Goal: Task Accomplishment & Management: Use online tool/utility

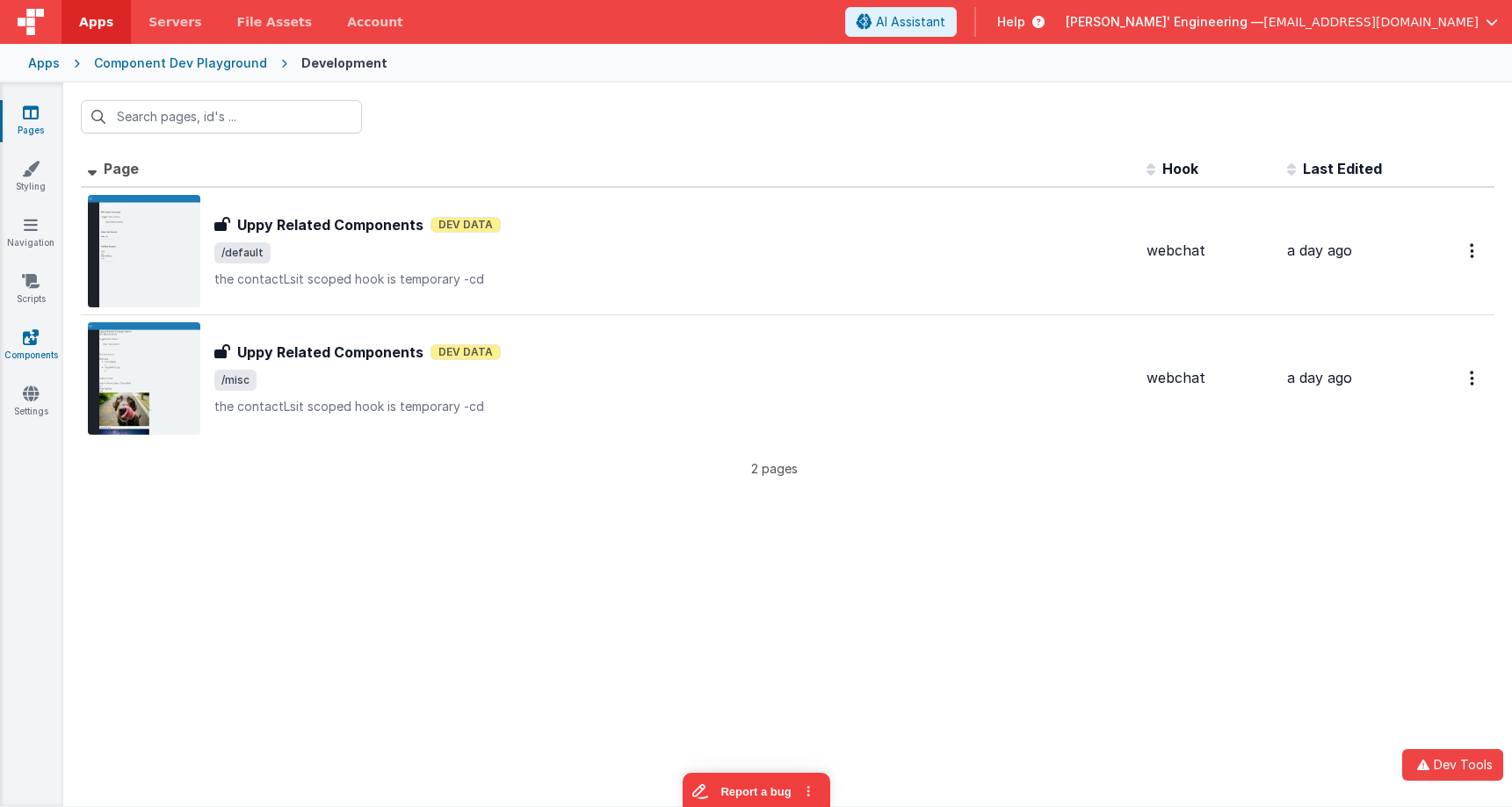
click at [22, 347] on link "Components" at bounding box center [30, 346] width 63 height 35
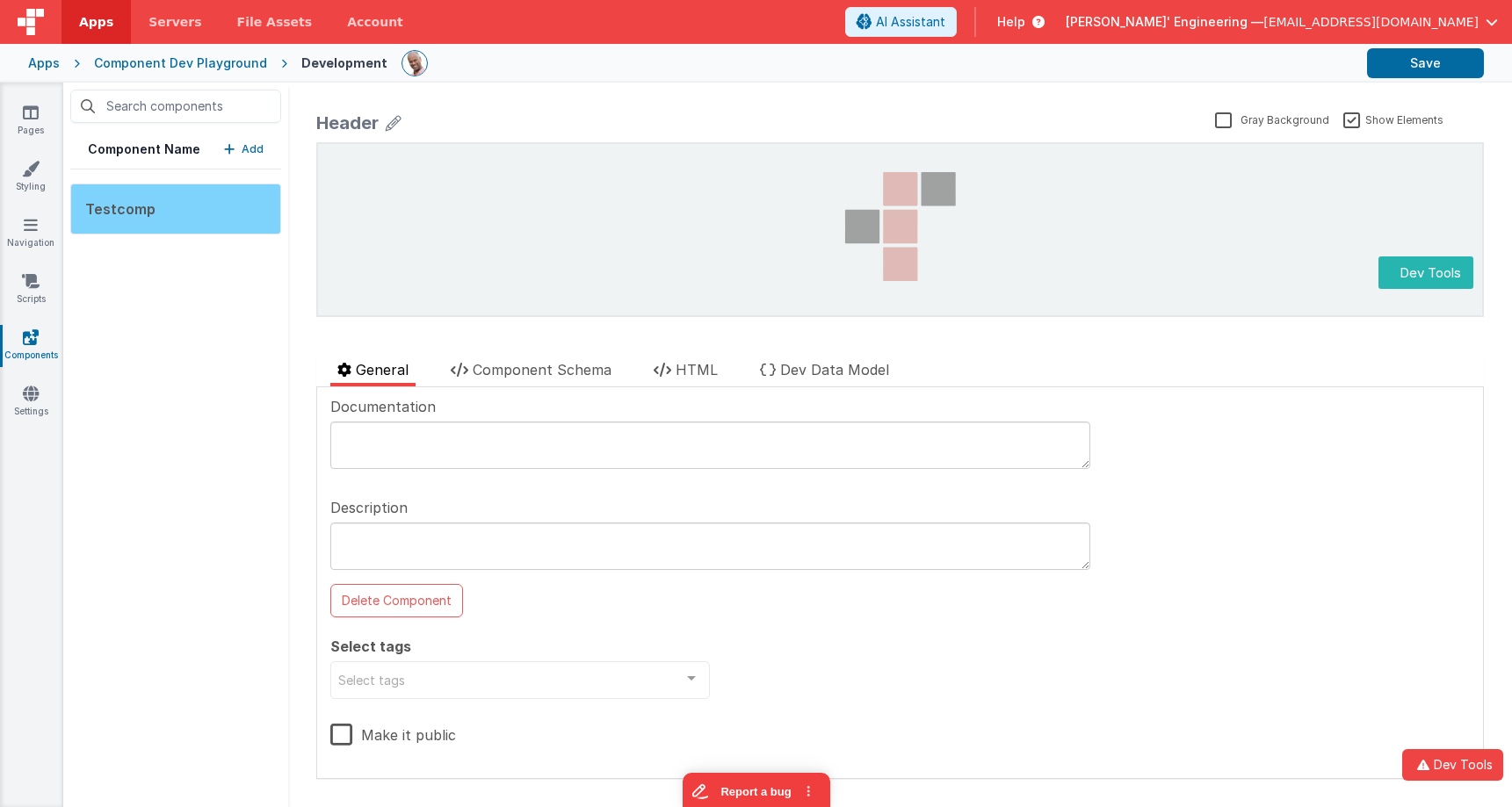
click at [215, 197] on div "Testcomp" at bounding box center [175, 209] width 211 height 51
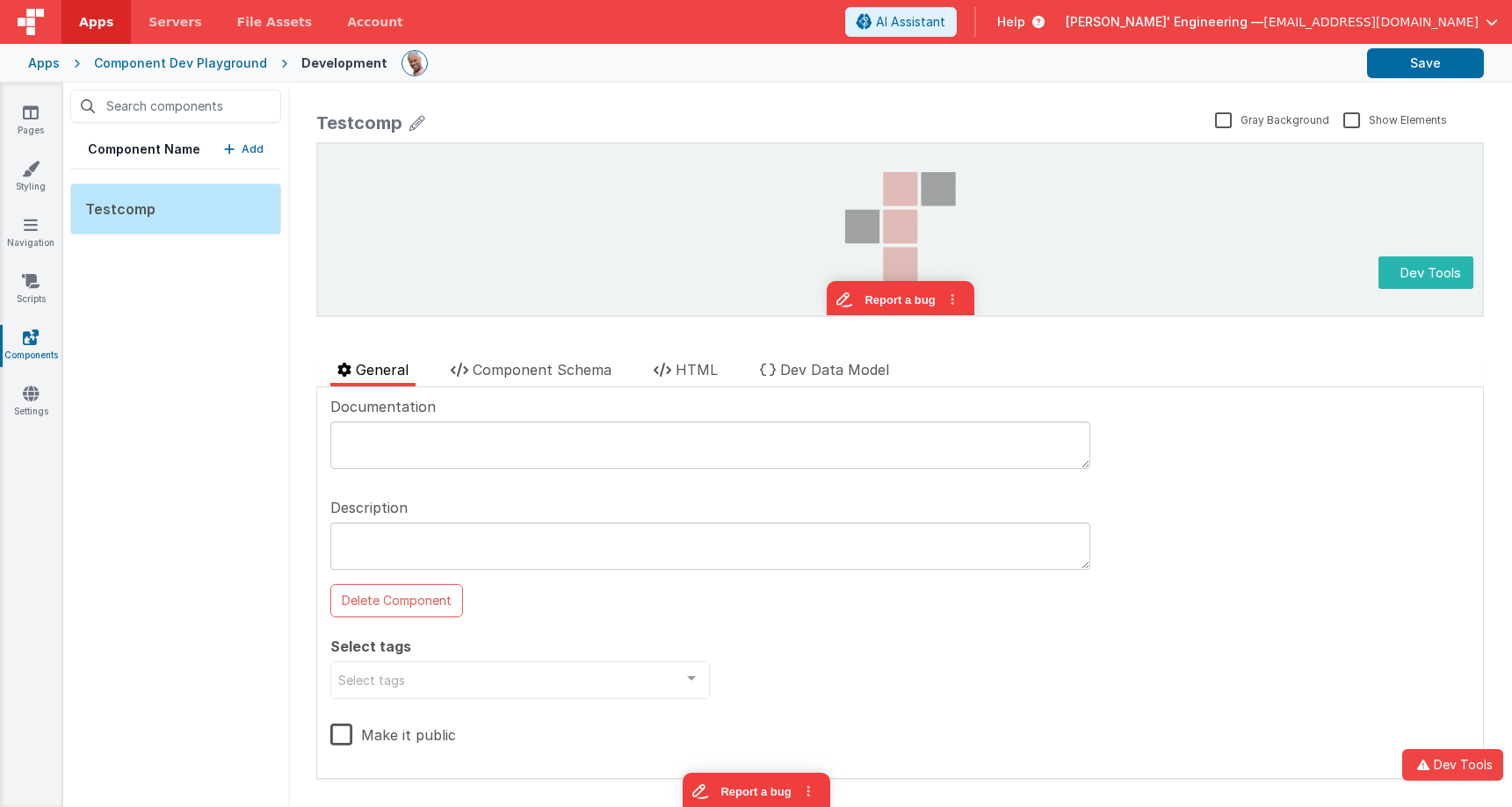
click at [244, 145] on p "Add" at bounding box center [252, 149] width 22 height 18
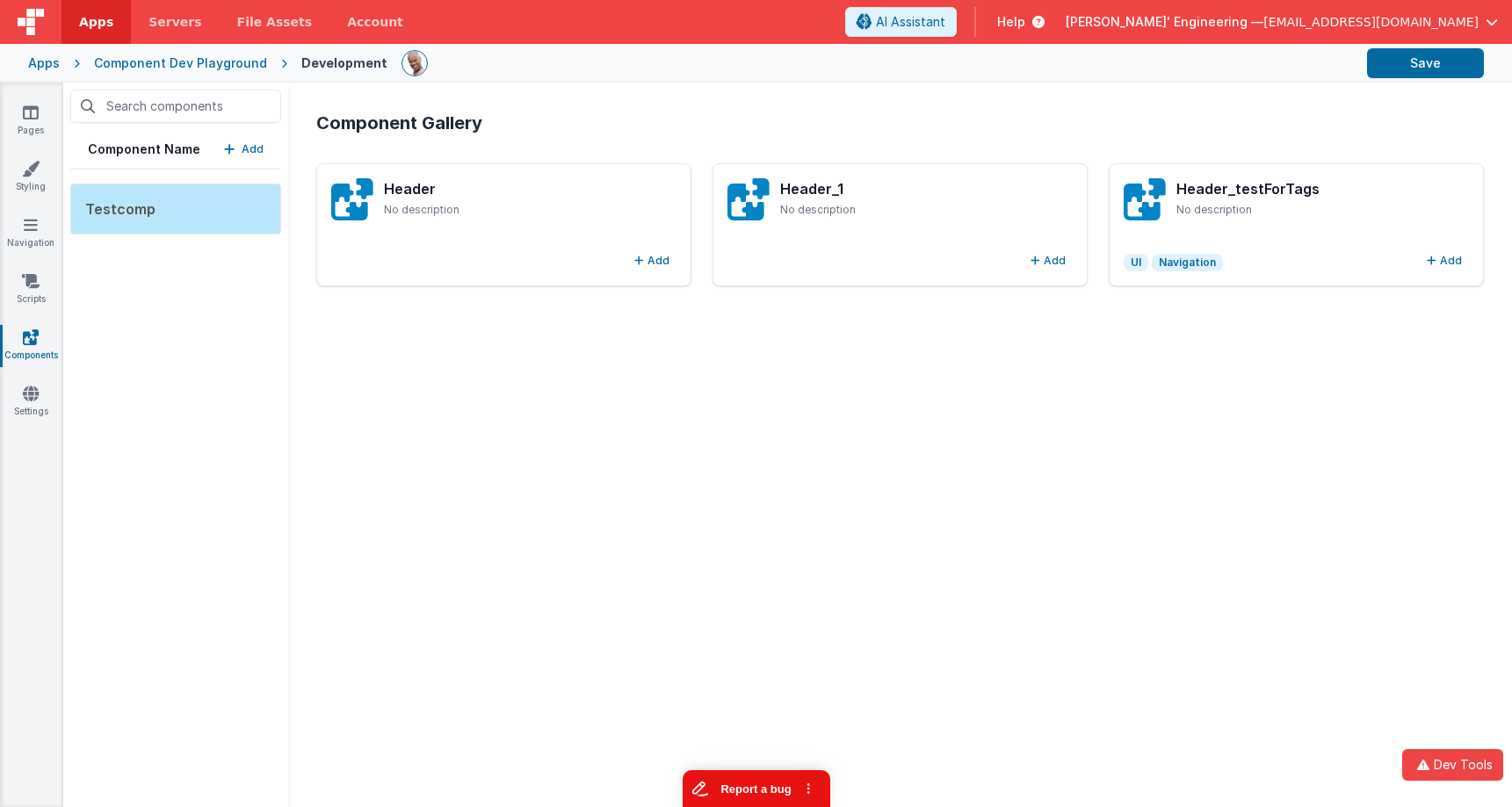
click at [789, 781] on button "Report a bug" at bounding box center [756, 789] width 148 height 37
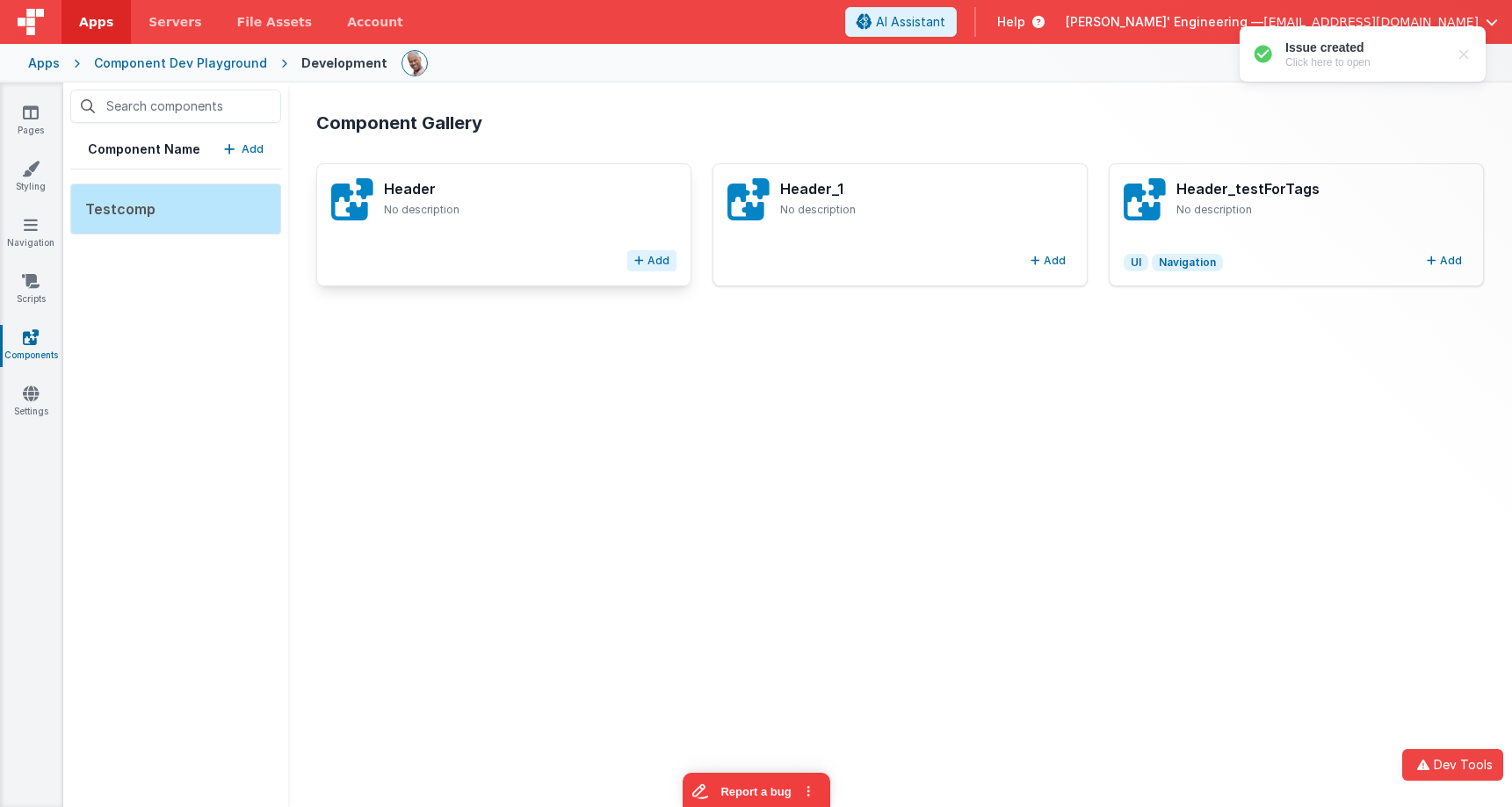
click at [664, 264] on button "Add" at bounding box center [651, 261] width 50 height 21
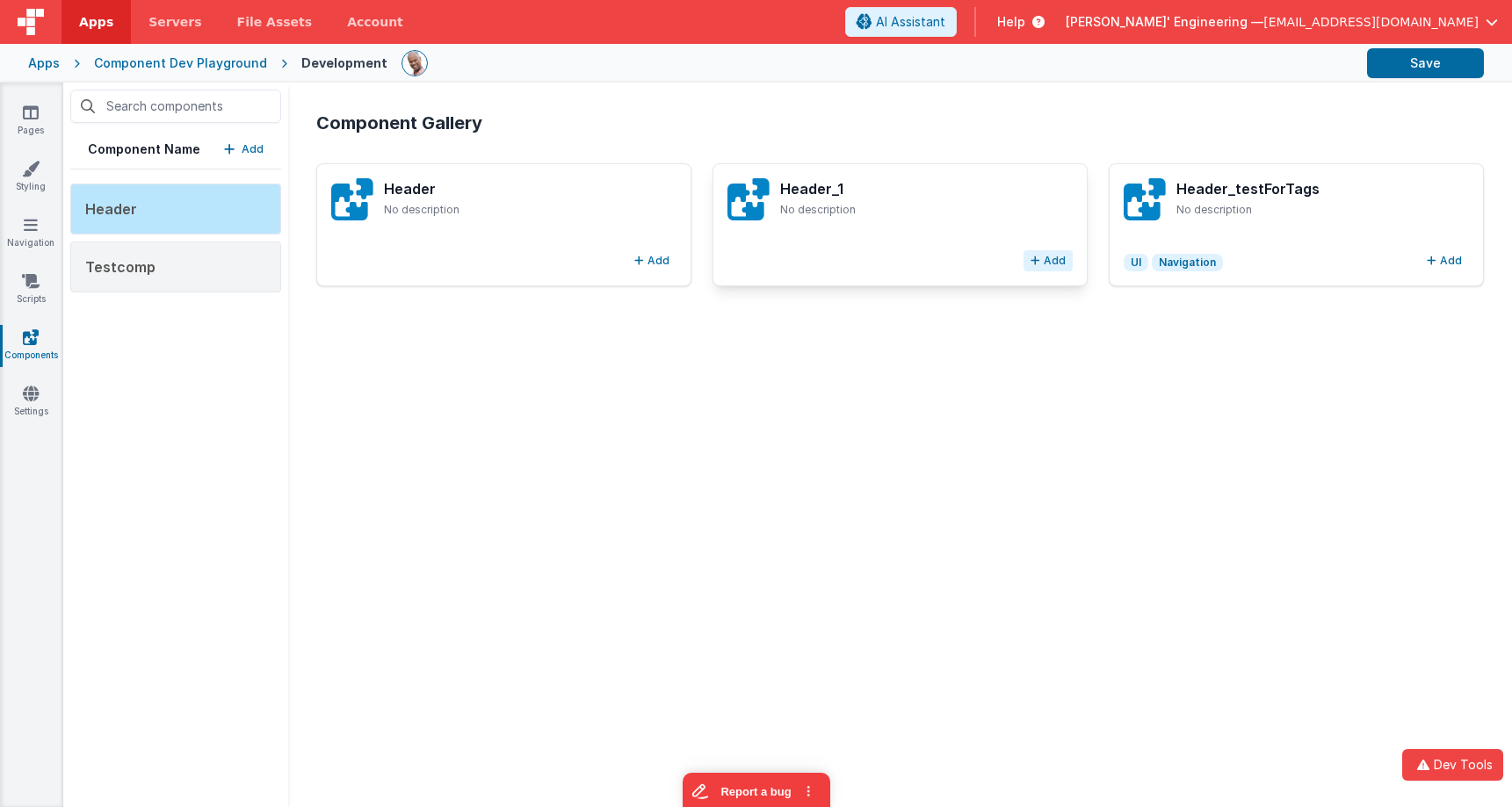
click at [1056, 259] on button "Add" at bounding box center [1048, 261] width 50 height 21
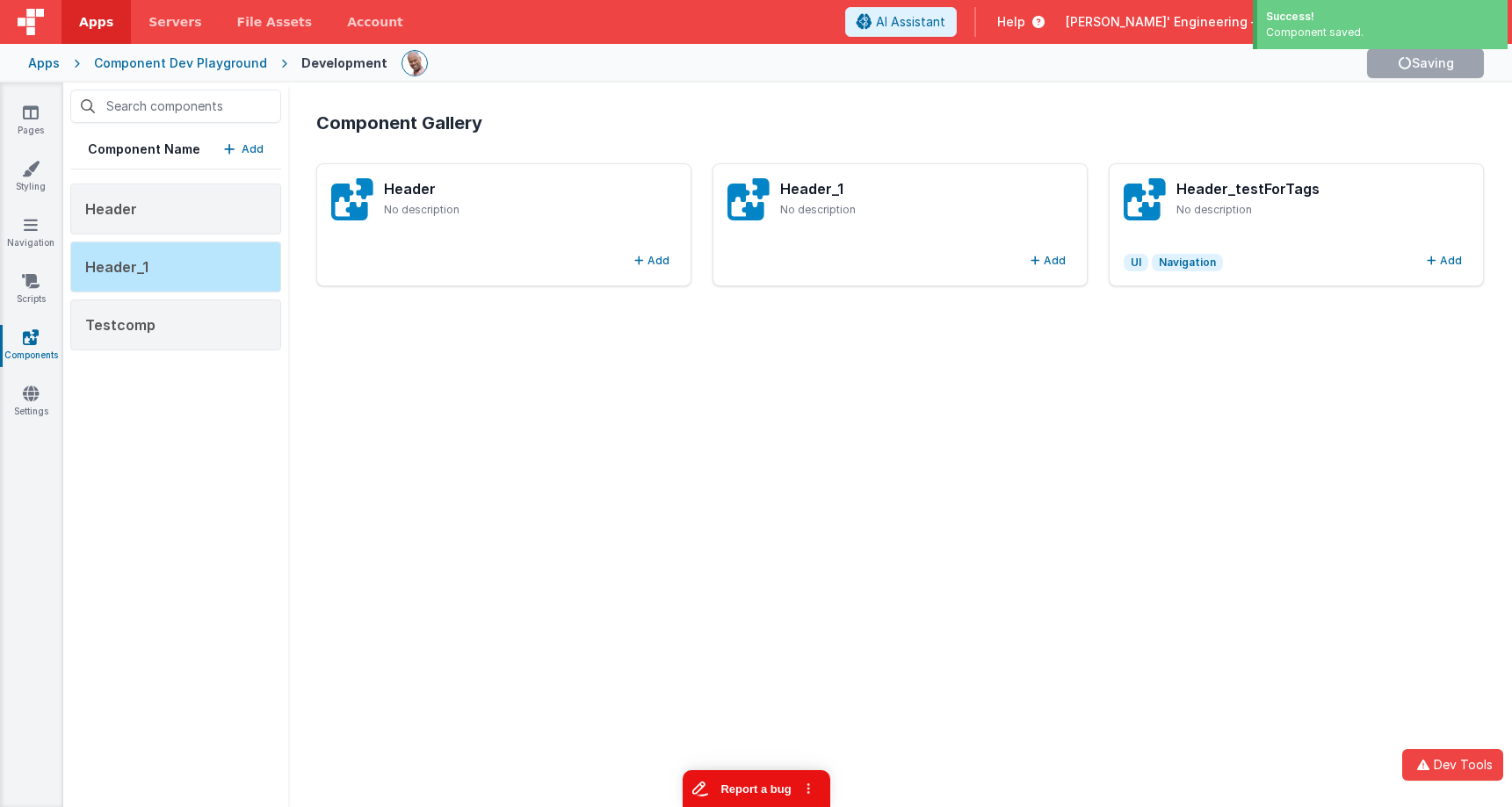
click at [772, 777] on button "Report a bug" at bounding box center [756, 789] width 148 height 37
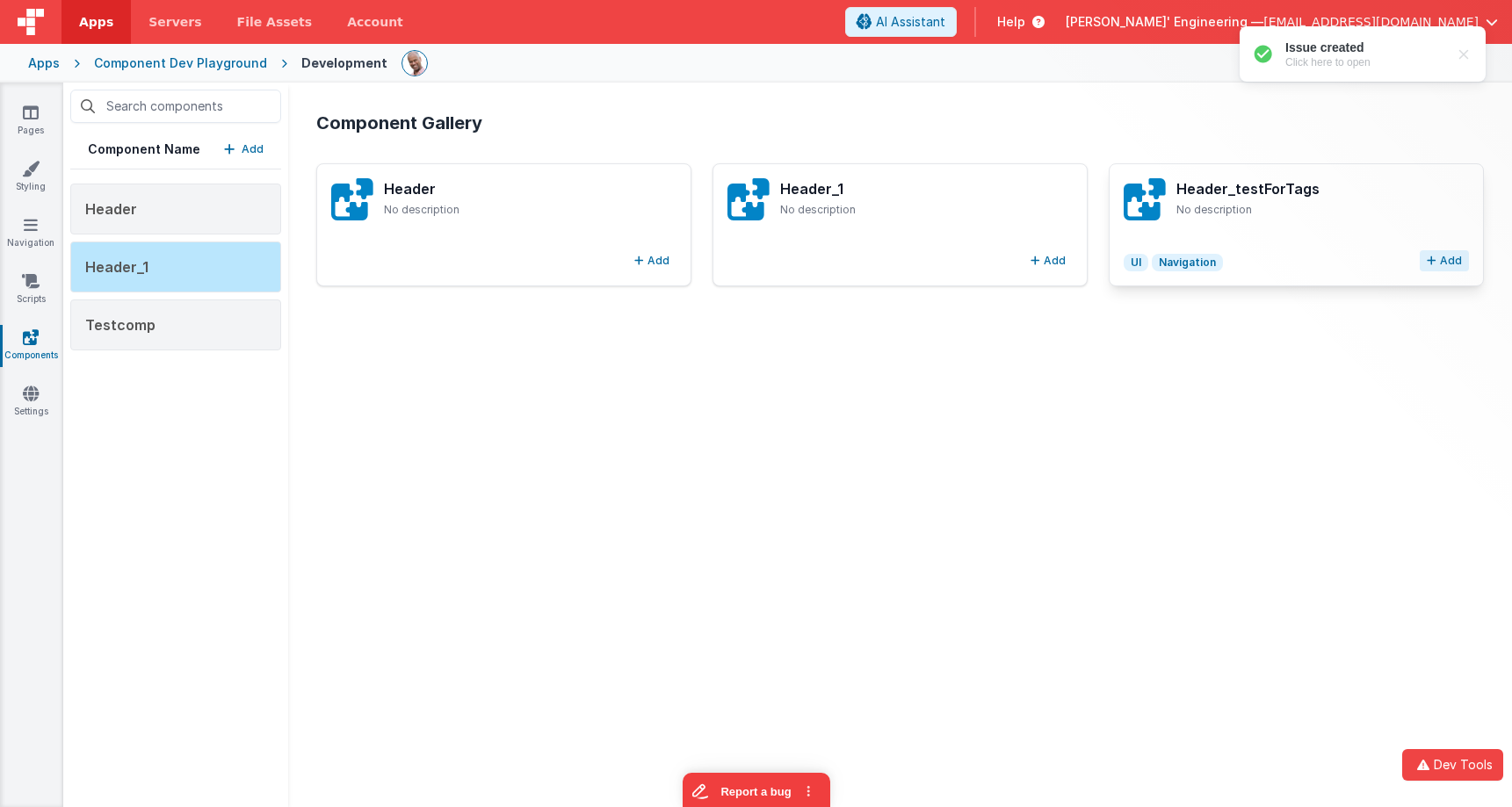
click at [1446, 266] on button "Add" at bounding box center [1444, 261] width 50 height 21
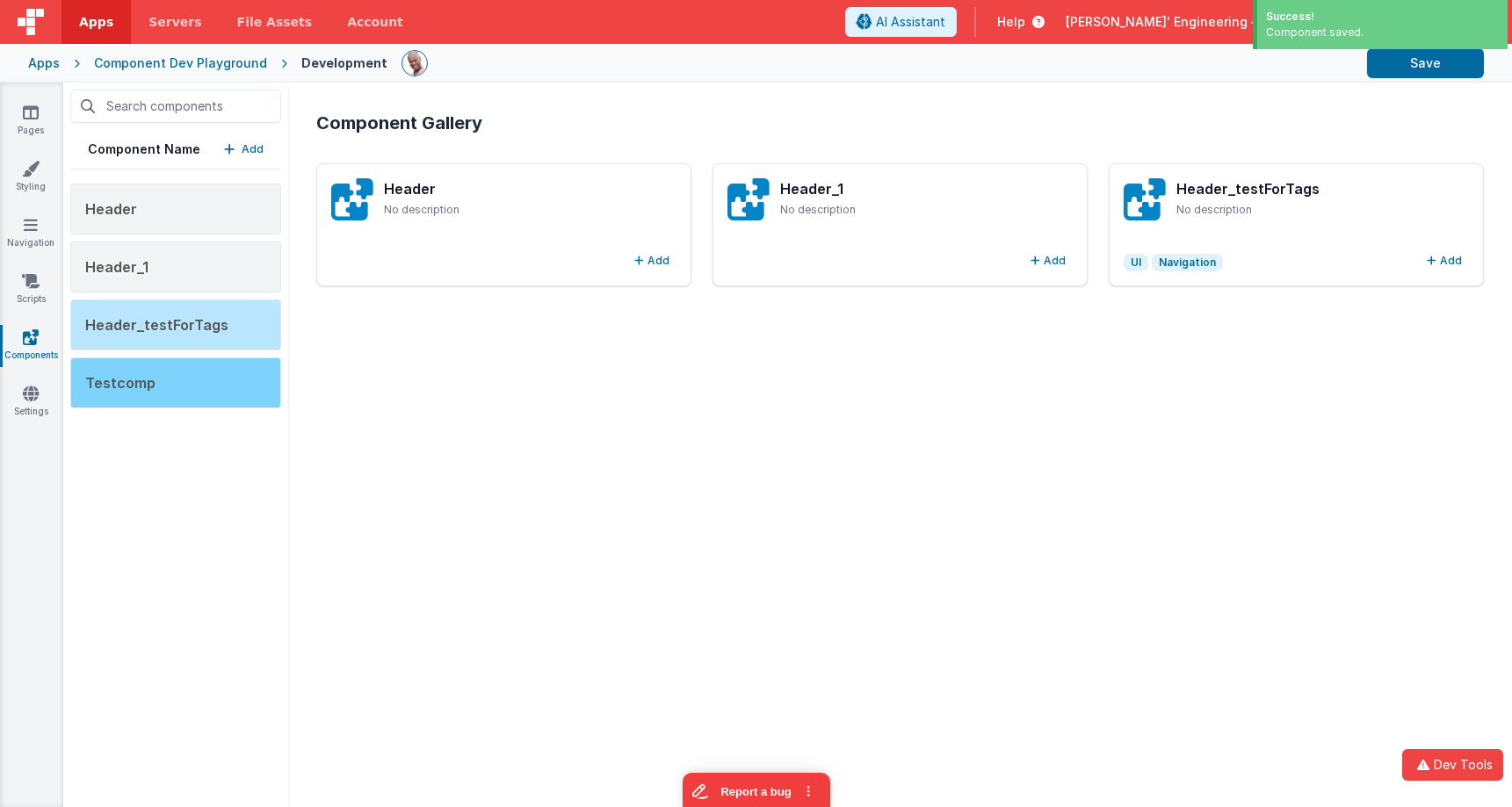
click at [238, 362] on div "Testcomp" at bounding box center [175, 383] width 211 height 51
click at [1416, 207] on p "No description" at bounding box center [1322, 209] width 292 height 14
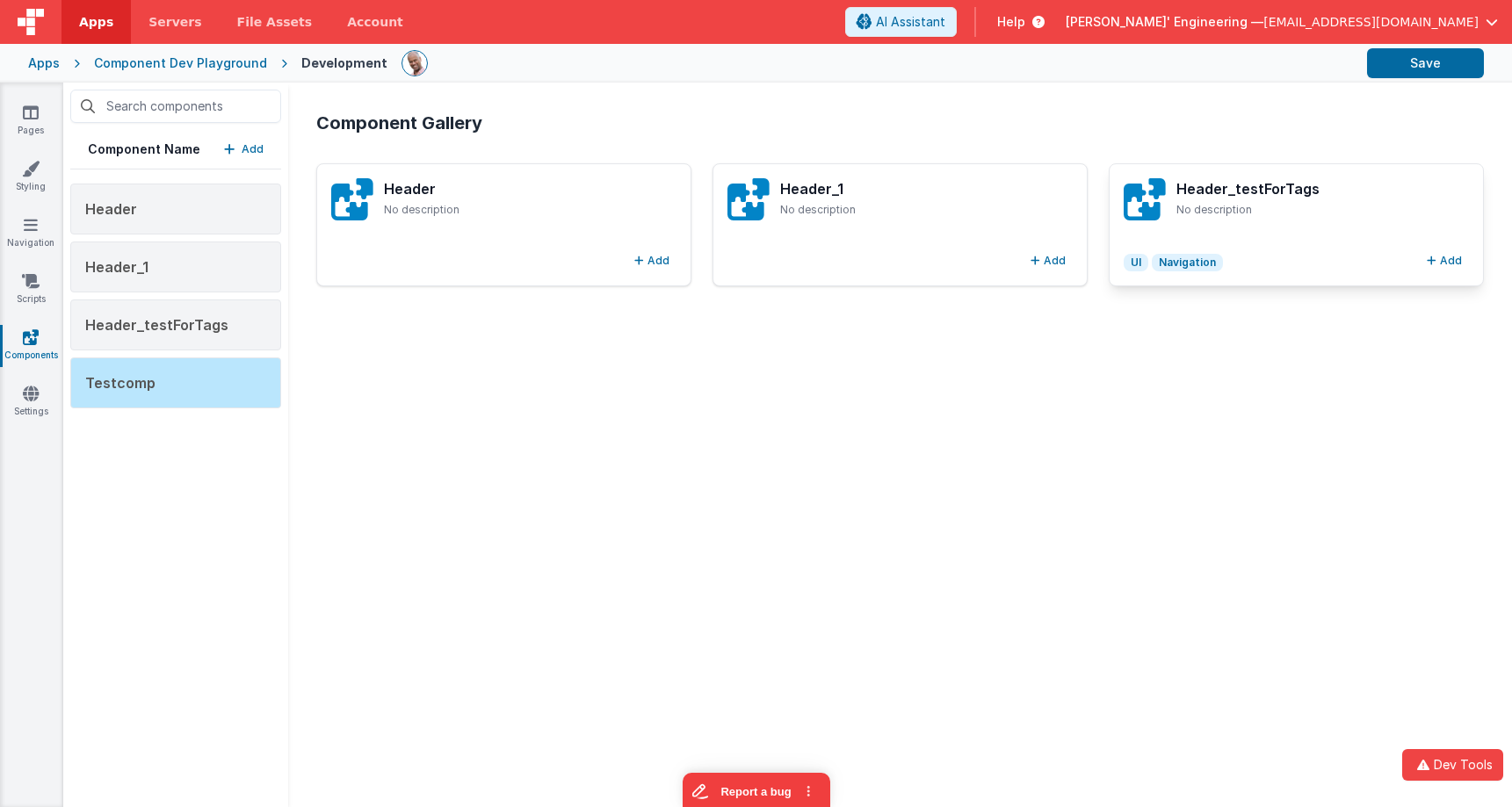
click at [1361, 208] on p "No description" at bounding box center [1322, 209] width 292 height 14
click at [1439, 261] on button "Add" at bounding box center [1444, 261] width 50 height 21
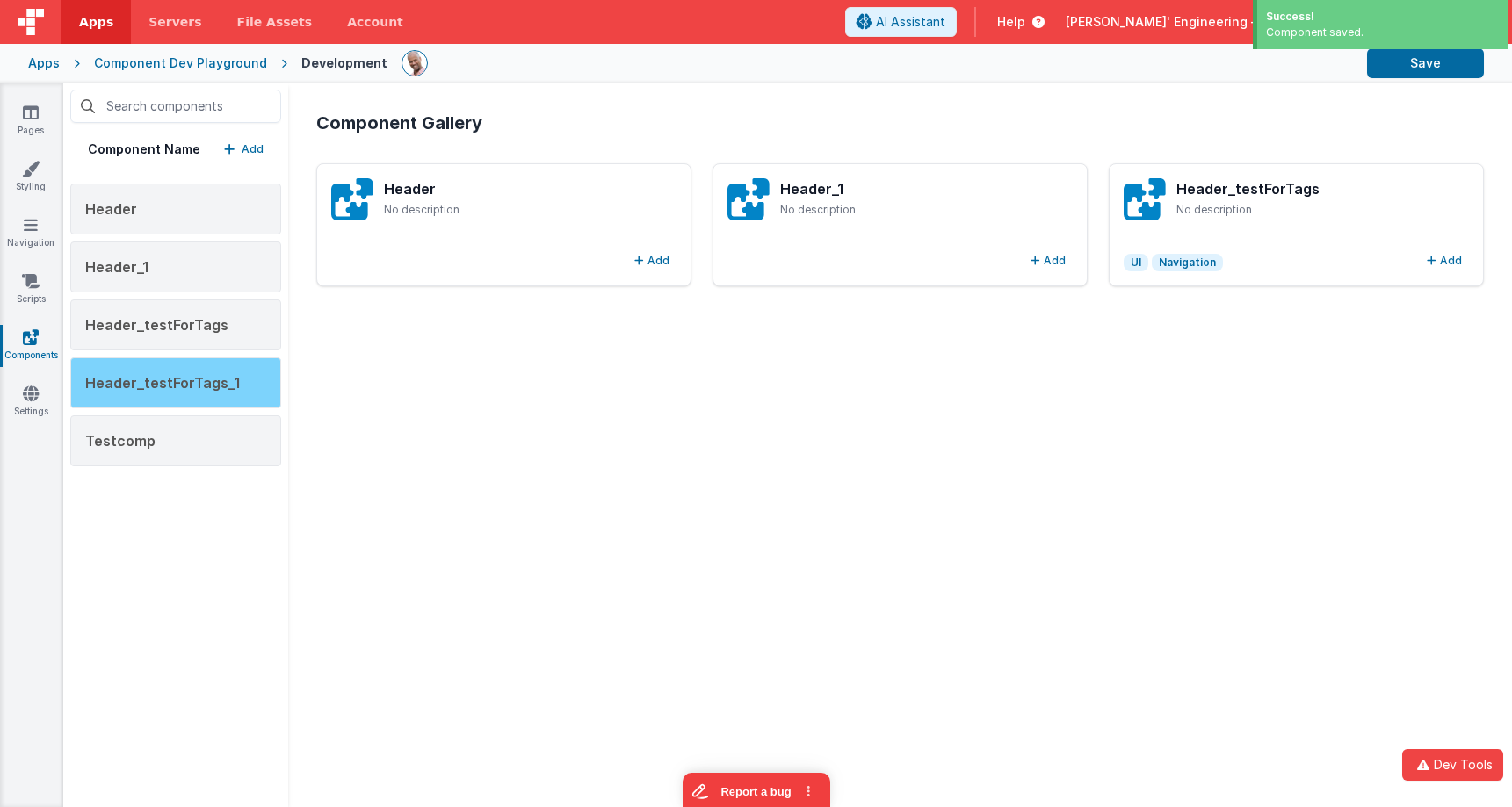
click at [247, 387] on div "Header_testForTags_1" at bounding box center [175, 383] width 211 height 51
click at [217, 390] on span "Header_testForTags_1" at bounding box center [163, 383] width 155 height 18
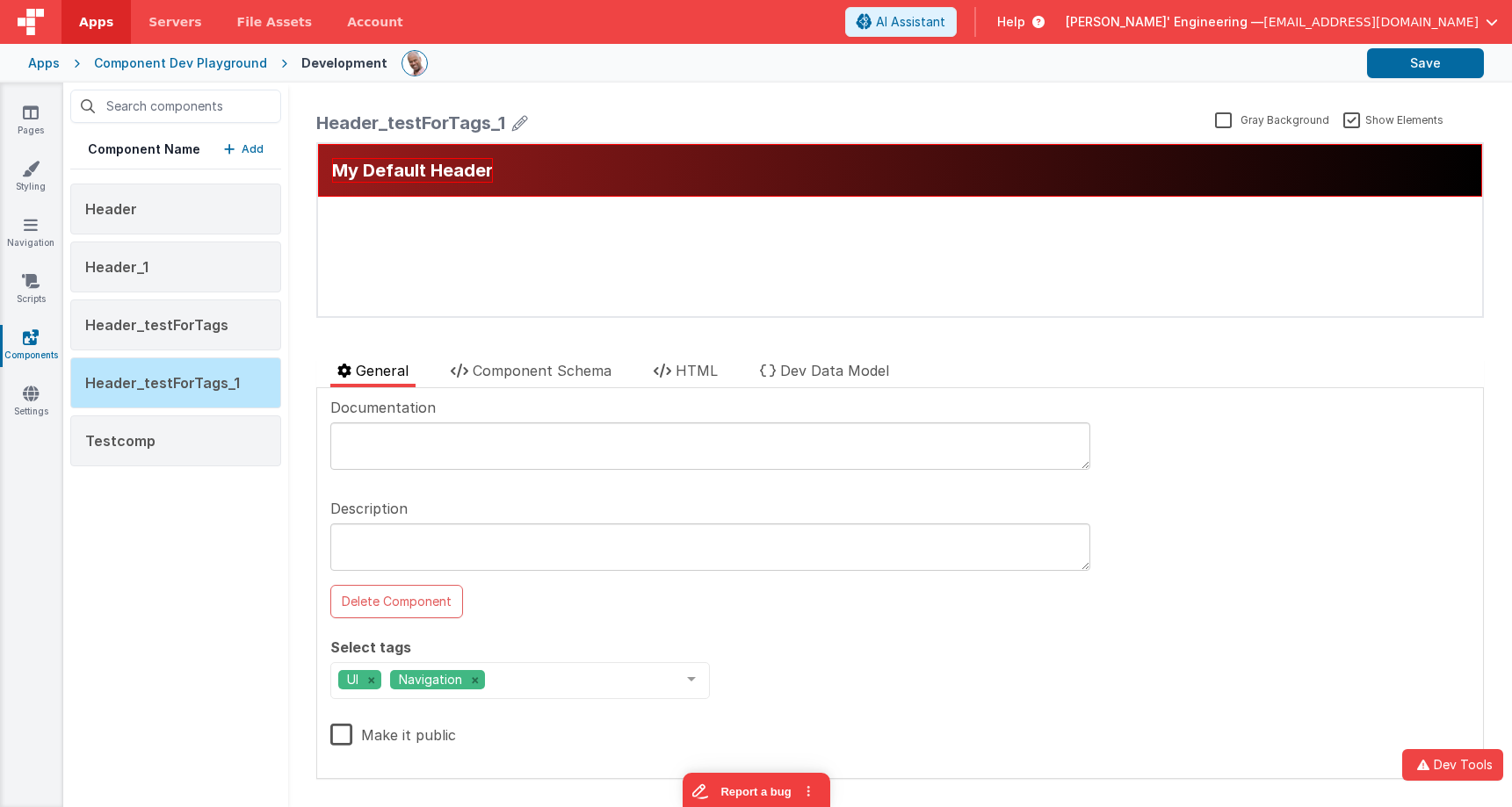
click at [346, 732] on label "Make it public" at bounding box center [392, 732] width 126 height 38
click at [0, 0] on input "Make it public" at bounding box center [0, 0] width 0 height 0
drag, startPoint x: 331, startPoint y: 731, endPoint x: 348, endPoint y: 724, distance: 18.4
click at [334, 731] on label "Make it public" at bounding box center [390, 732] width 122 height 38
click at [0, 0] on input "Make it public" at bounding box center [0, 0] width 0 height 0
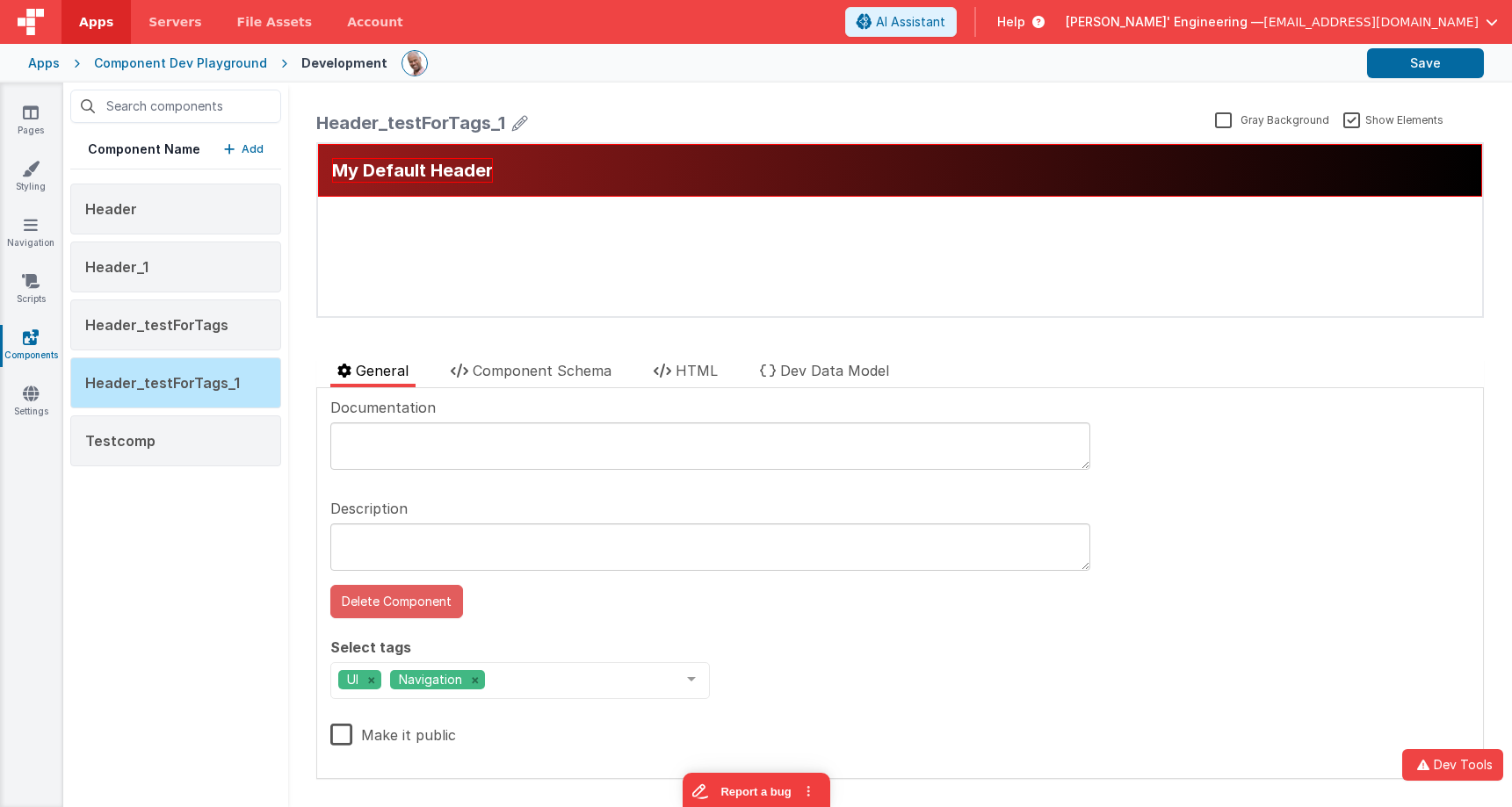
click at [384, 606] on button "Delete Component" at bounding box center [396, 602] width 132 height 33
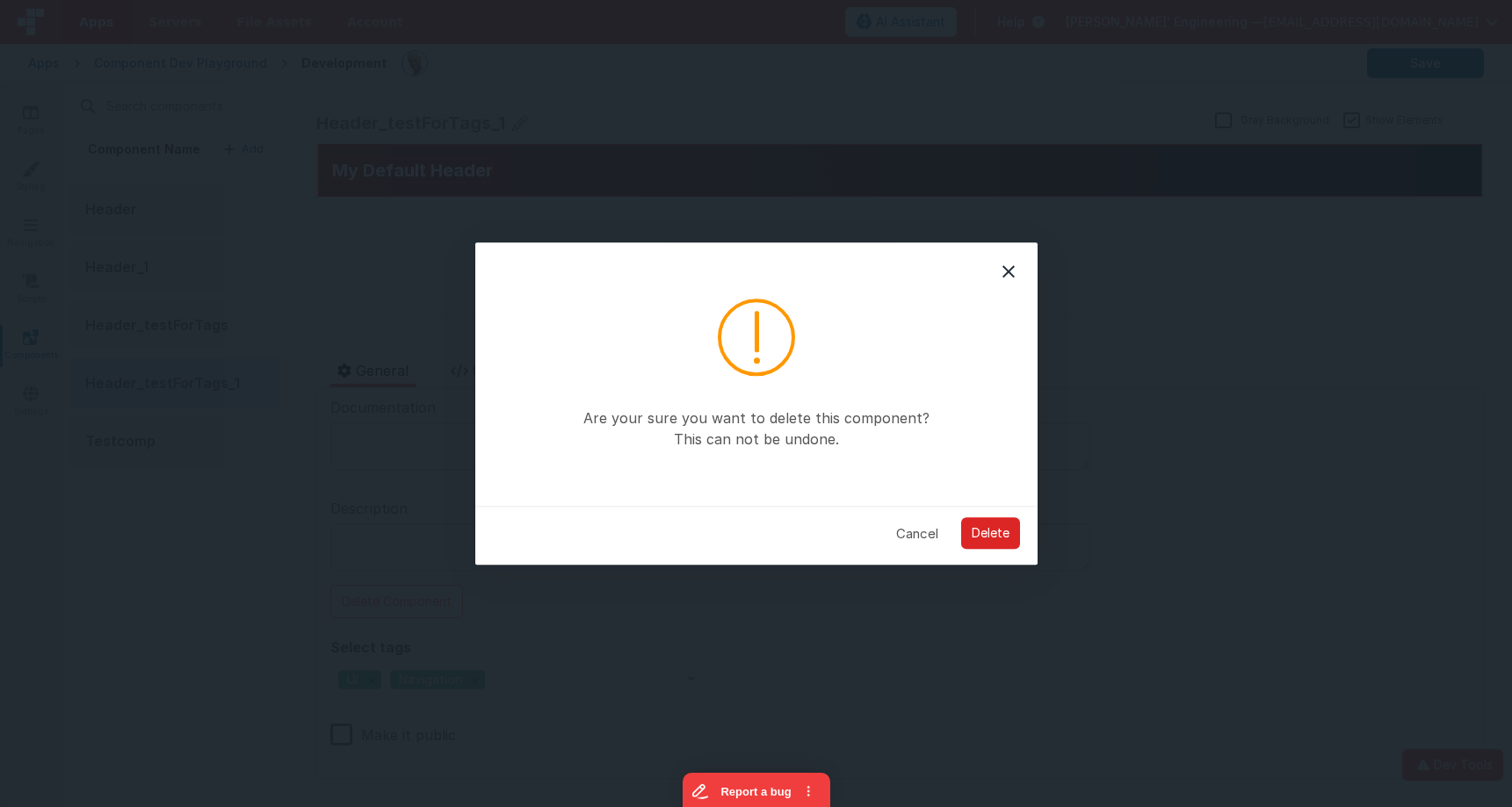
click at [1005, 528] on button "Delete" at bounding box center [990, 533] width 58 height 31
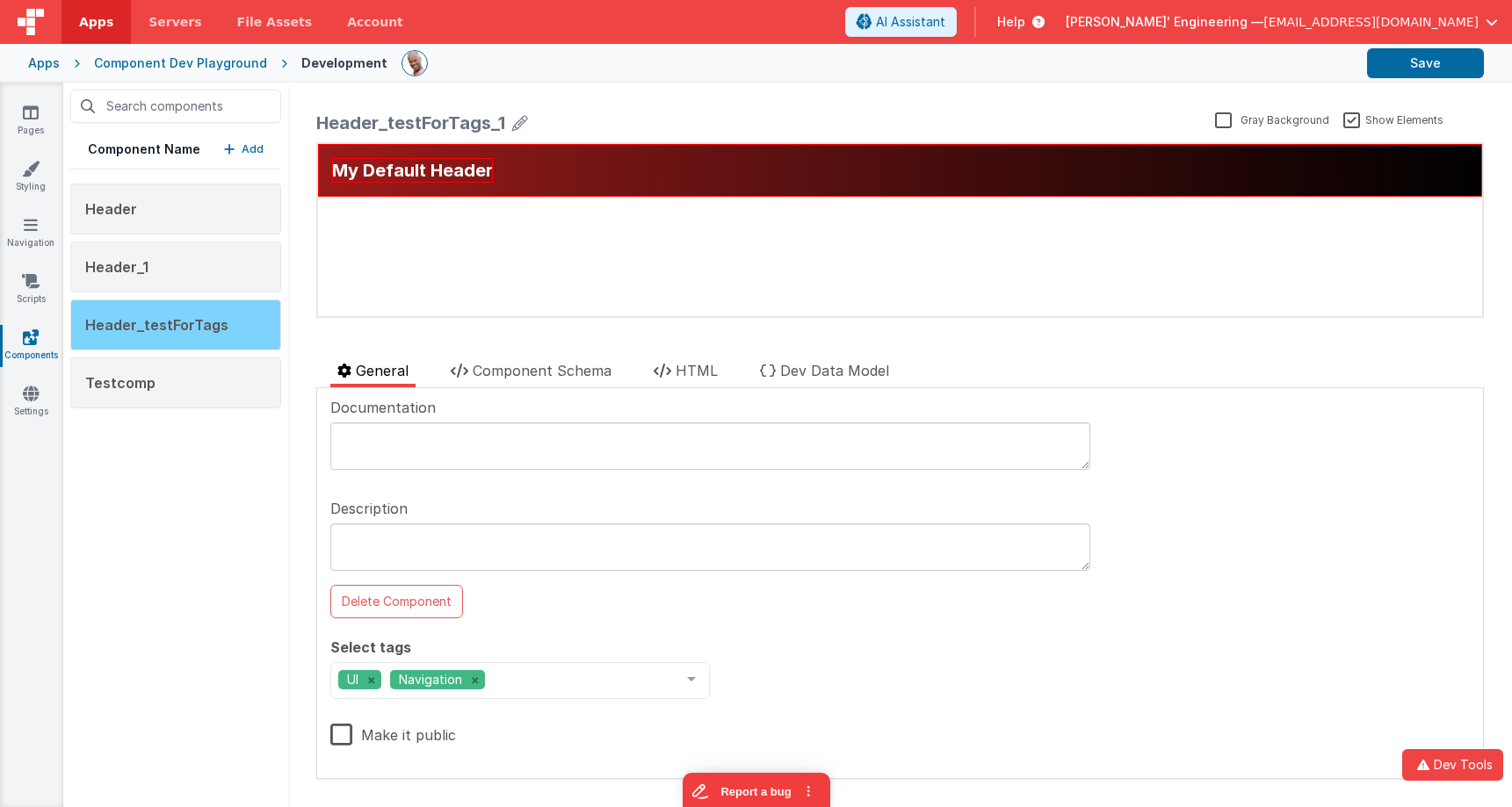
click at [205, 321] on span "Header_testForTags" at bounding box center [157, 325] width 143 height 18
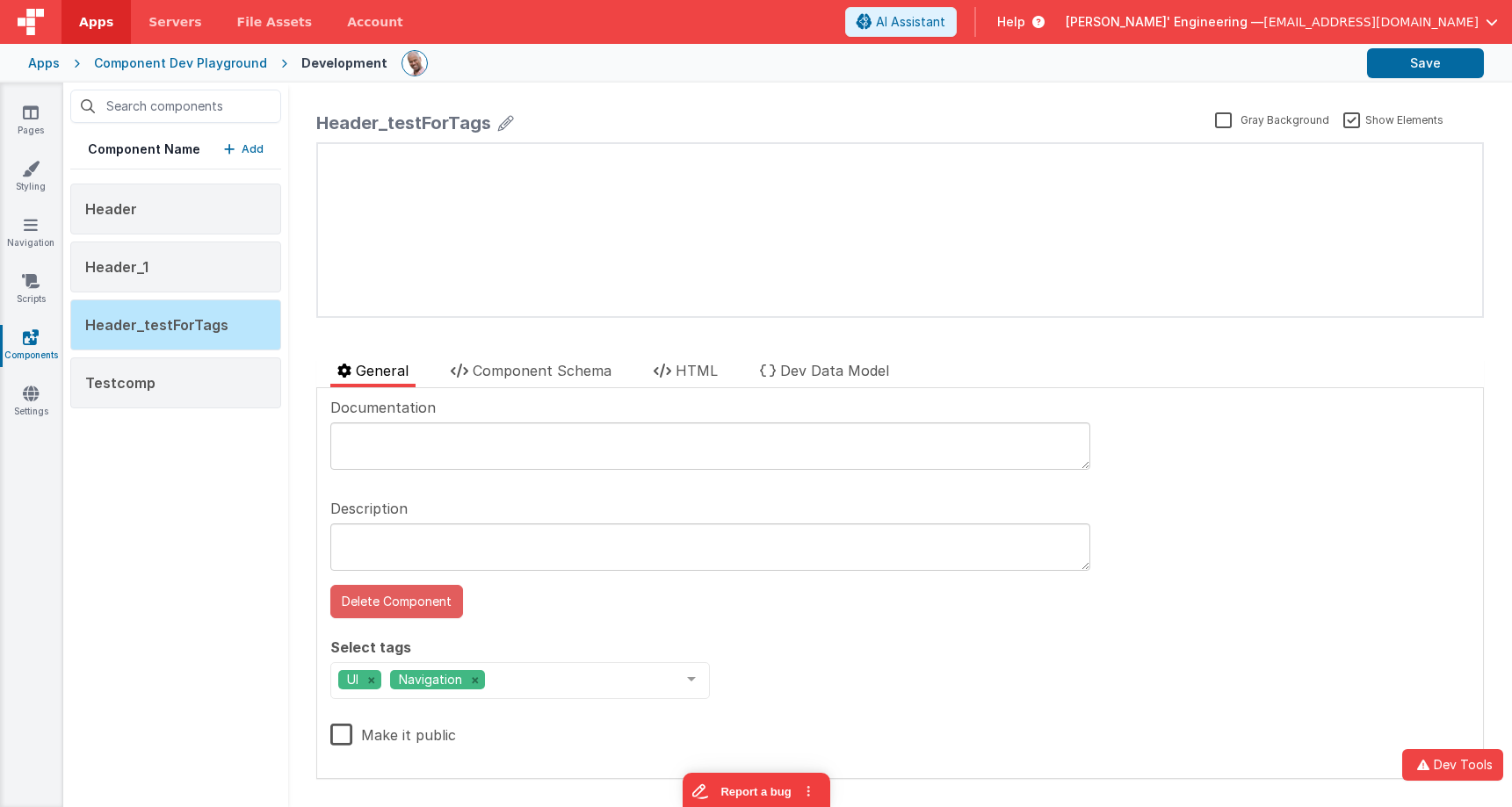
click at [402, 598] on button "Delete Component" at bounding box center [396, 602] width 132 height 33
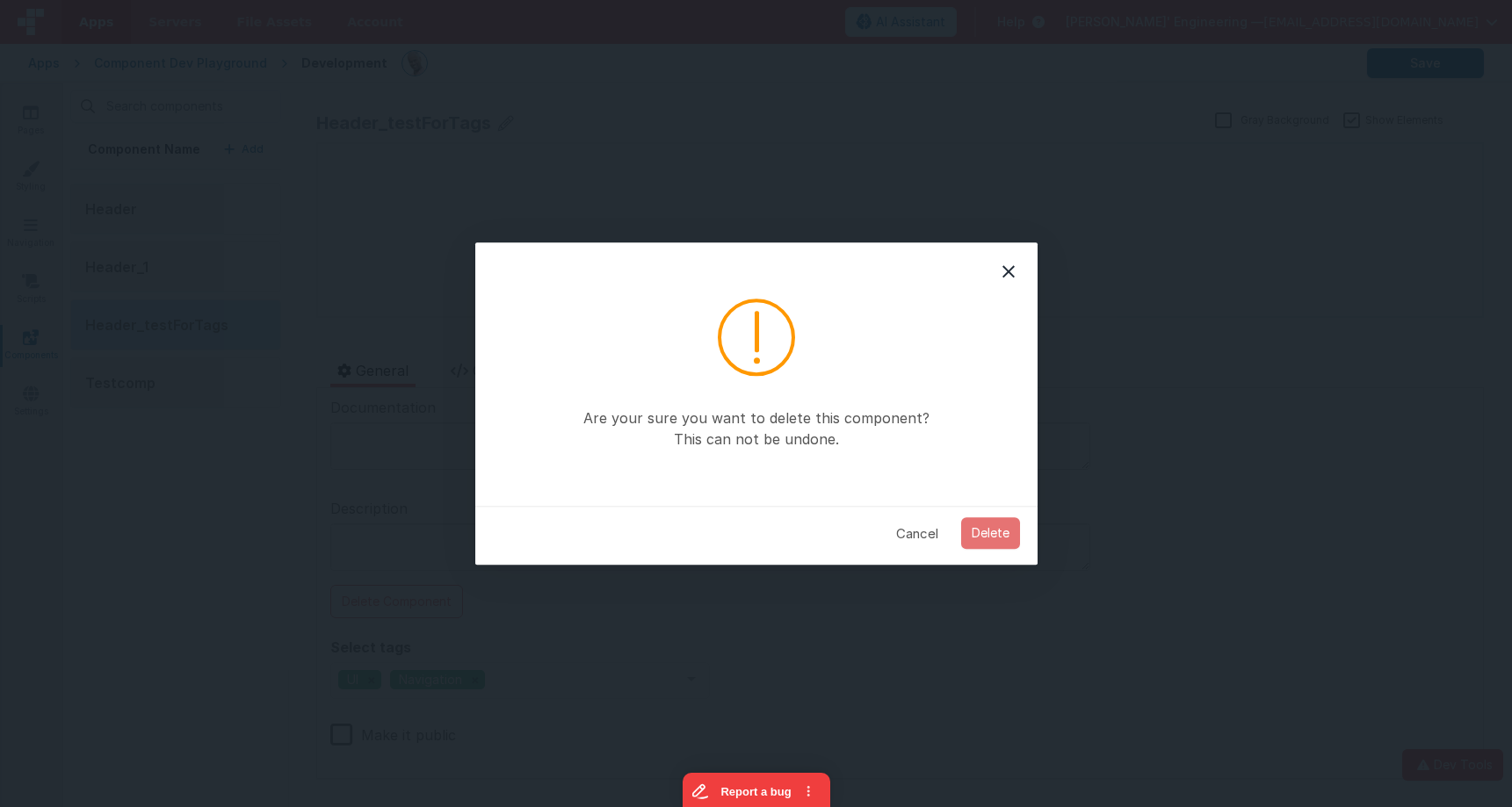
drag, startPoint x: 992, startPoint y: 532, endPoint x: 895, endPoint y: 501, distance: 101.8
click at [992, 532] on button "Delete" at bounding box center [990, 533] width 58 height 31
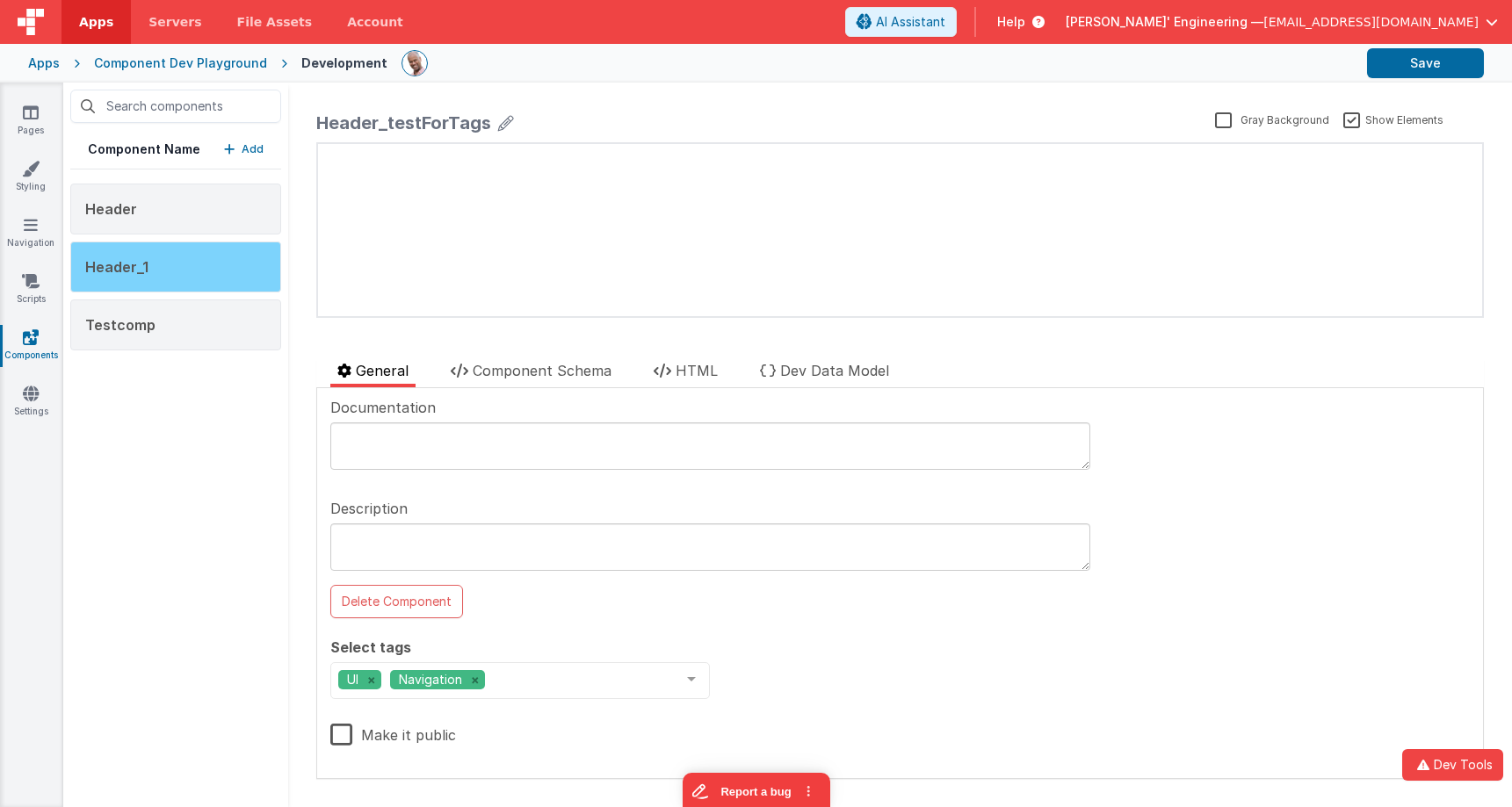
drag, startPoint x: 240, startPoint y: 274, endPoint x: 251, endPoint y: 274, distance: 11.0
click at [240, 274] on div "Header_1" at bounding box center [175, 267] width 211 height 51
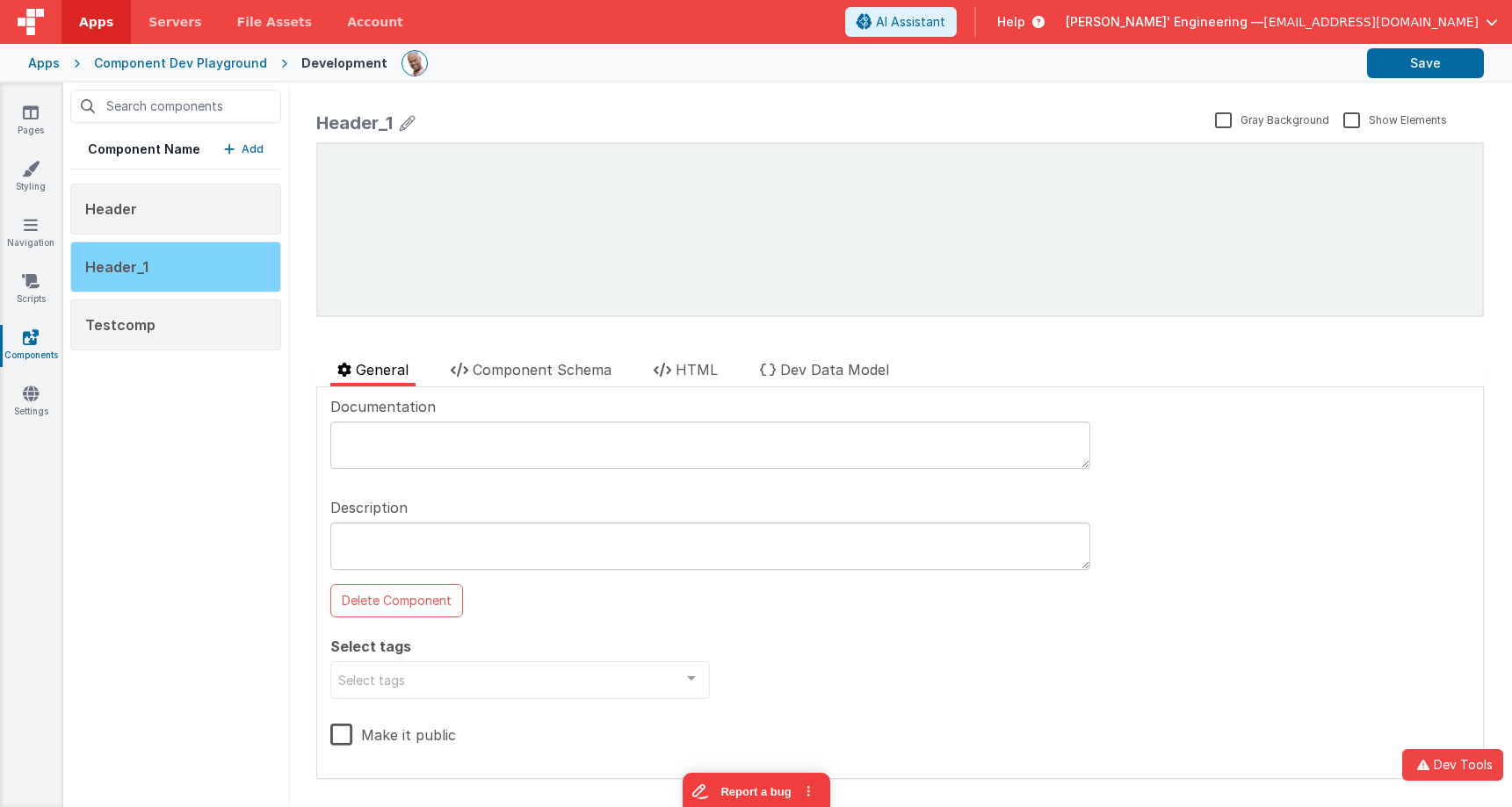
click at [195, 278] on div "Header_1" at bounding box center [175, 267] width 211 height 51
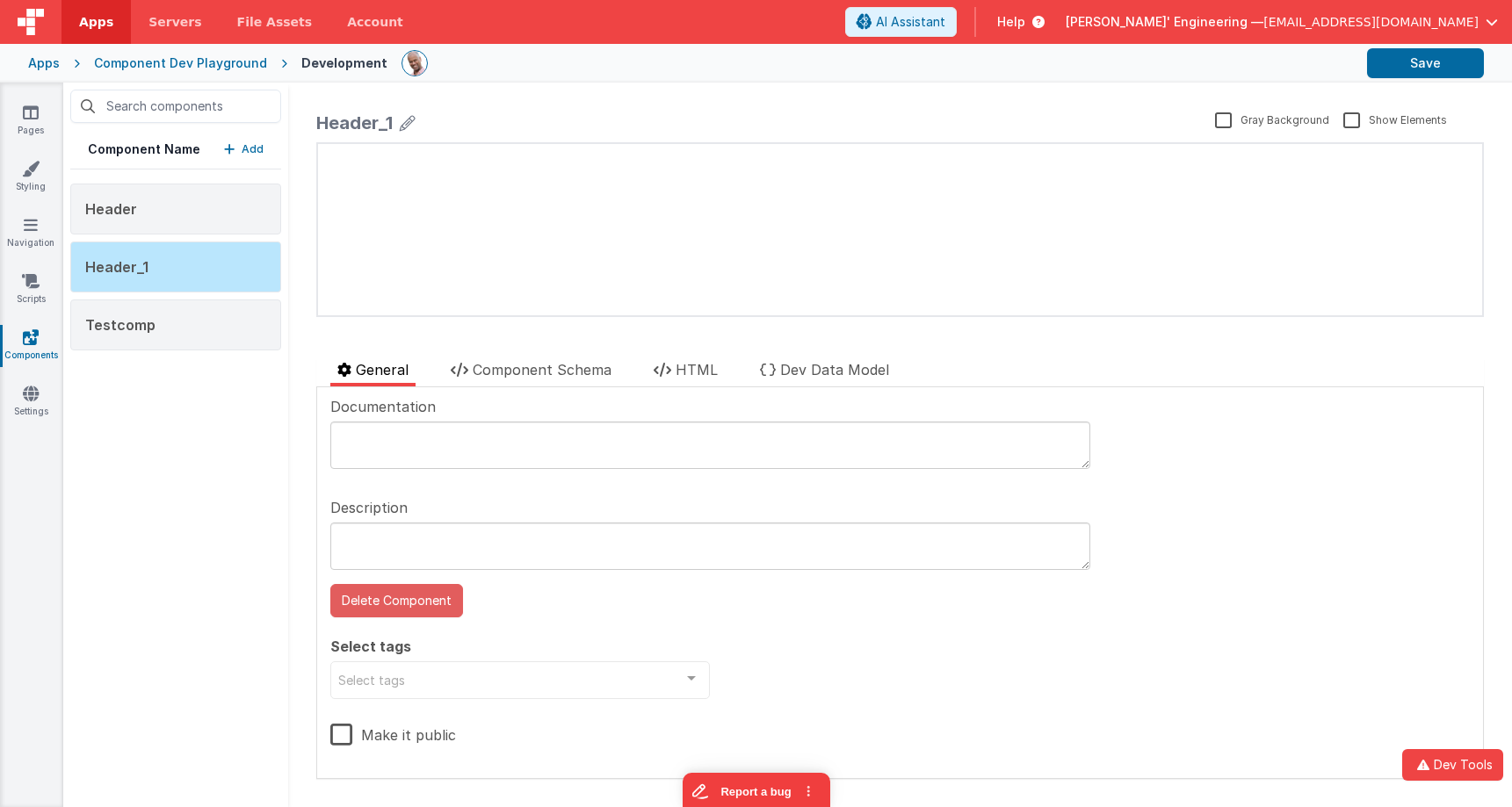
click at [388, 589] on button "Delete Component" at bounding box center [396, 601] width 132 height 33
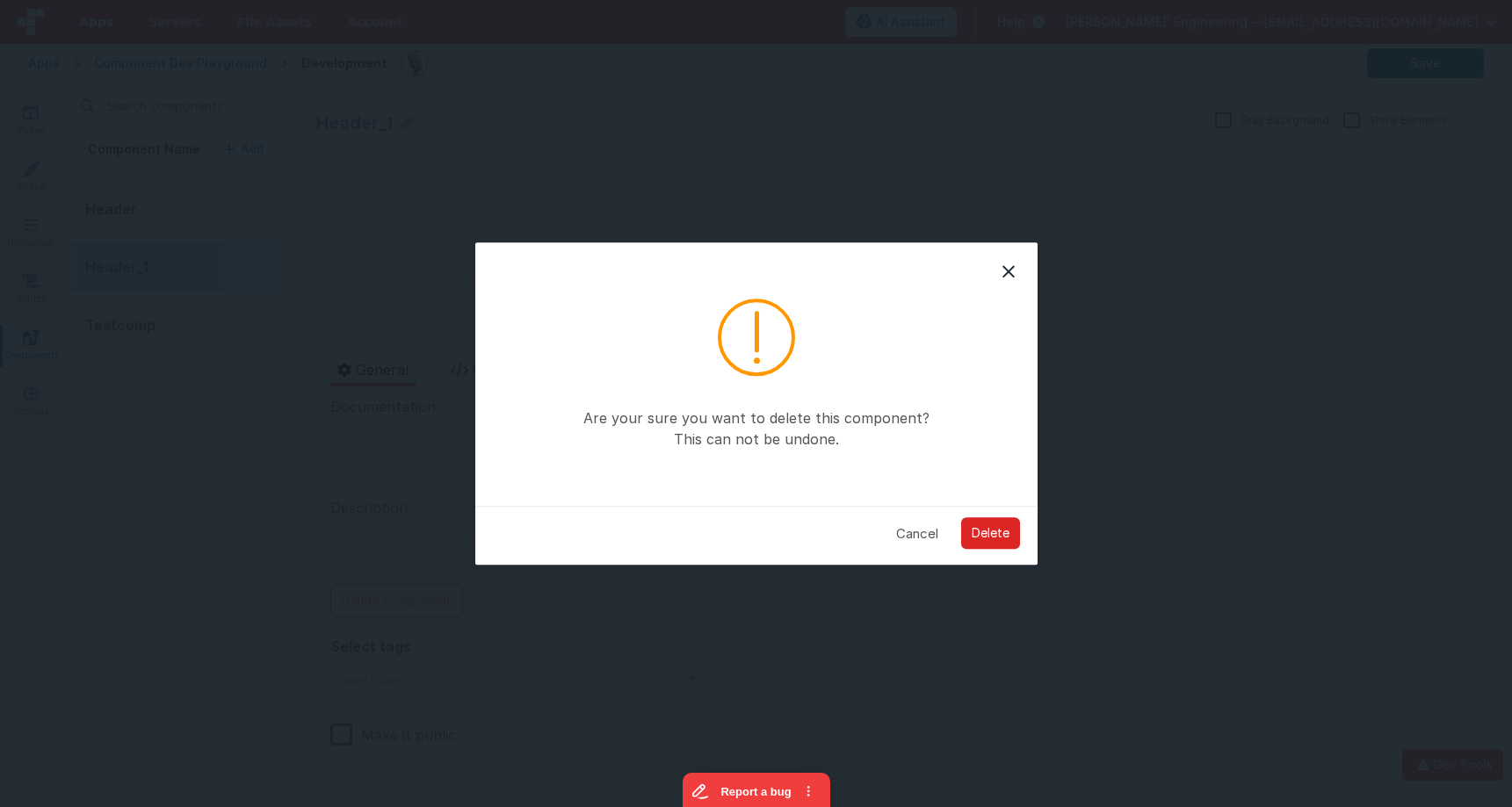
click at [1013, 542] on button "Delete" at bounding box center [990, 533] width 58 height 31
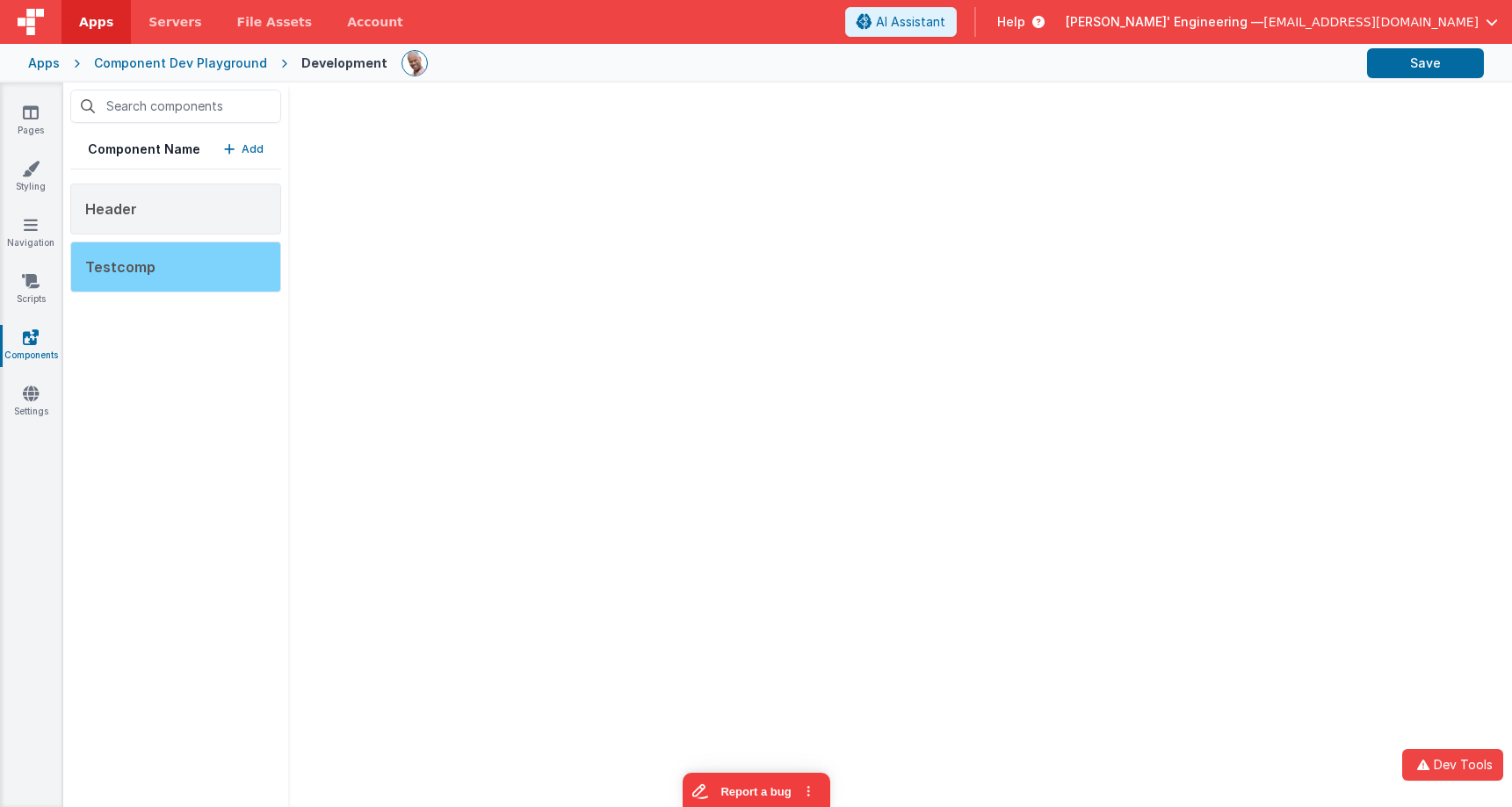
click at [218, 278] on div "Testcomp" at bounding box center [175, 267] width 211 height 51
click at [220, 259] on div "Testcomp" at bounding box center [175, 267] width 211 height 51
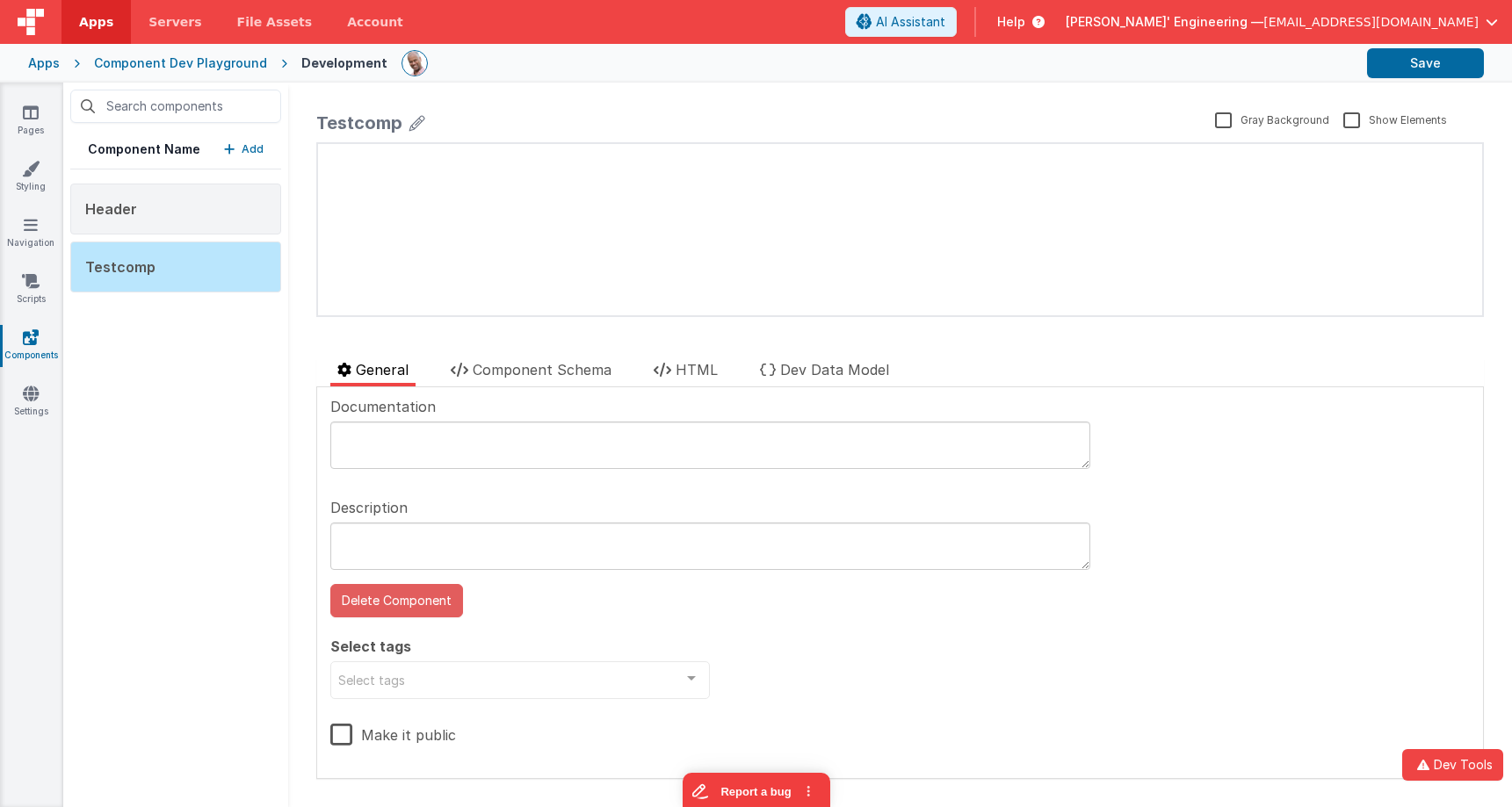
click at [414, 604] on button "Delete Component" at bounding box center [396, 601] width 132 height 33
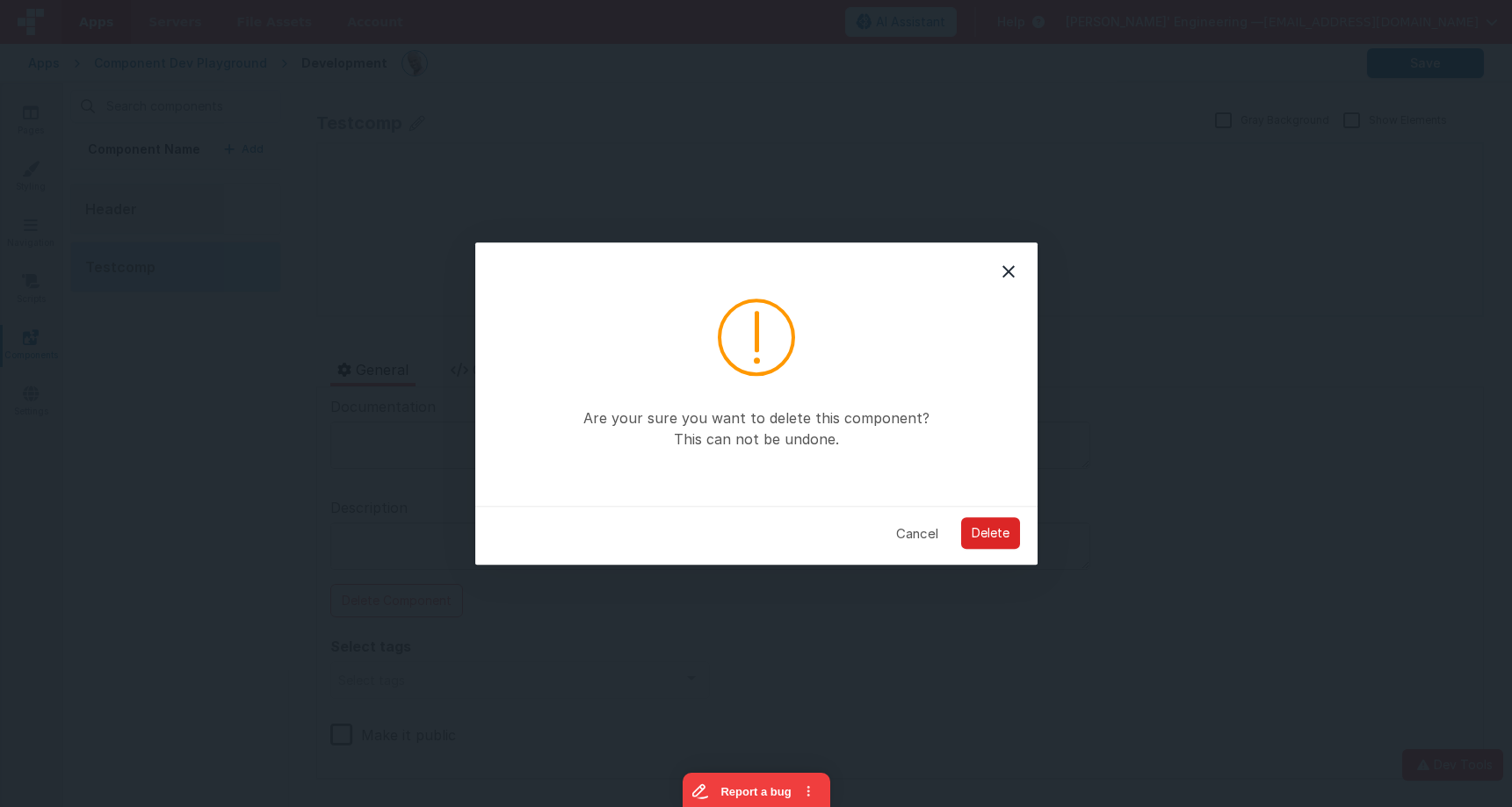
click at [979, 532] on button "Delete" at bounding box center [990, 533] width 58 height 31
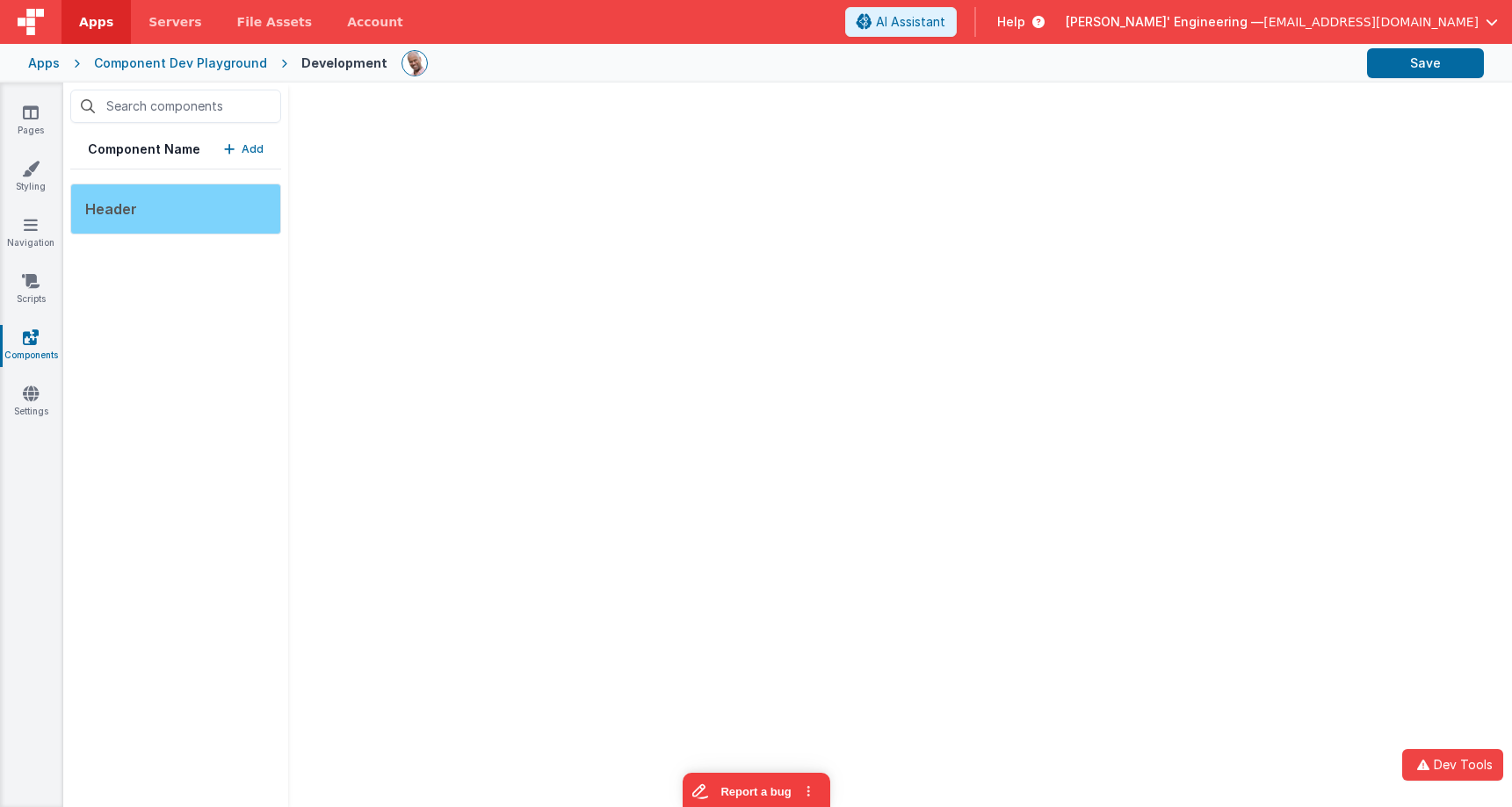
click at [180, 206] on div "Header" at bounding box center [175, 209] width 211 height 51
click at [194, 202] on div "Header" at bounding box center [175, 209] width 211 height 51
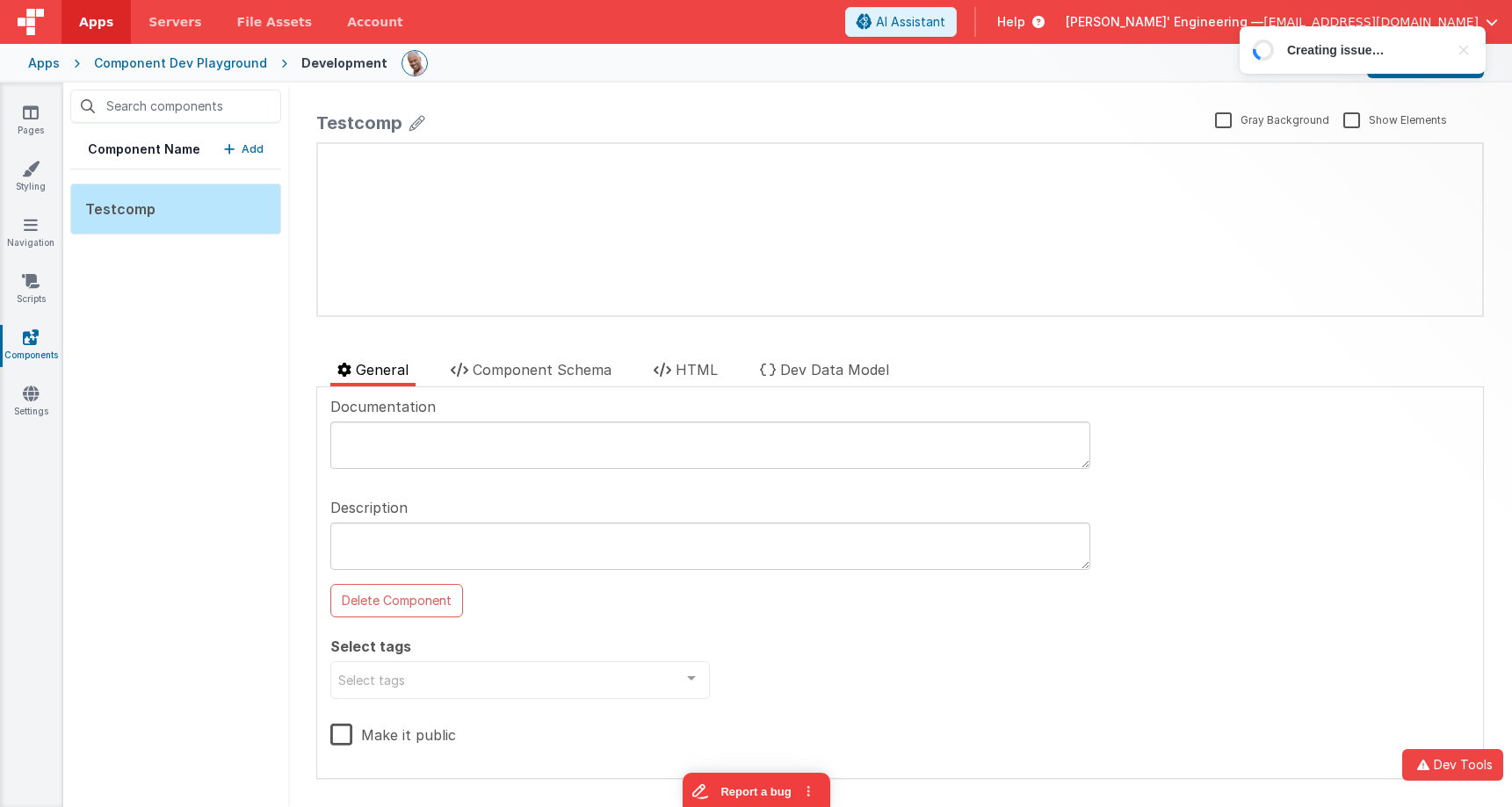
click at [251, 141] on p "Add" at bounding box center [252, 149] width 22 height 18
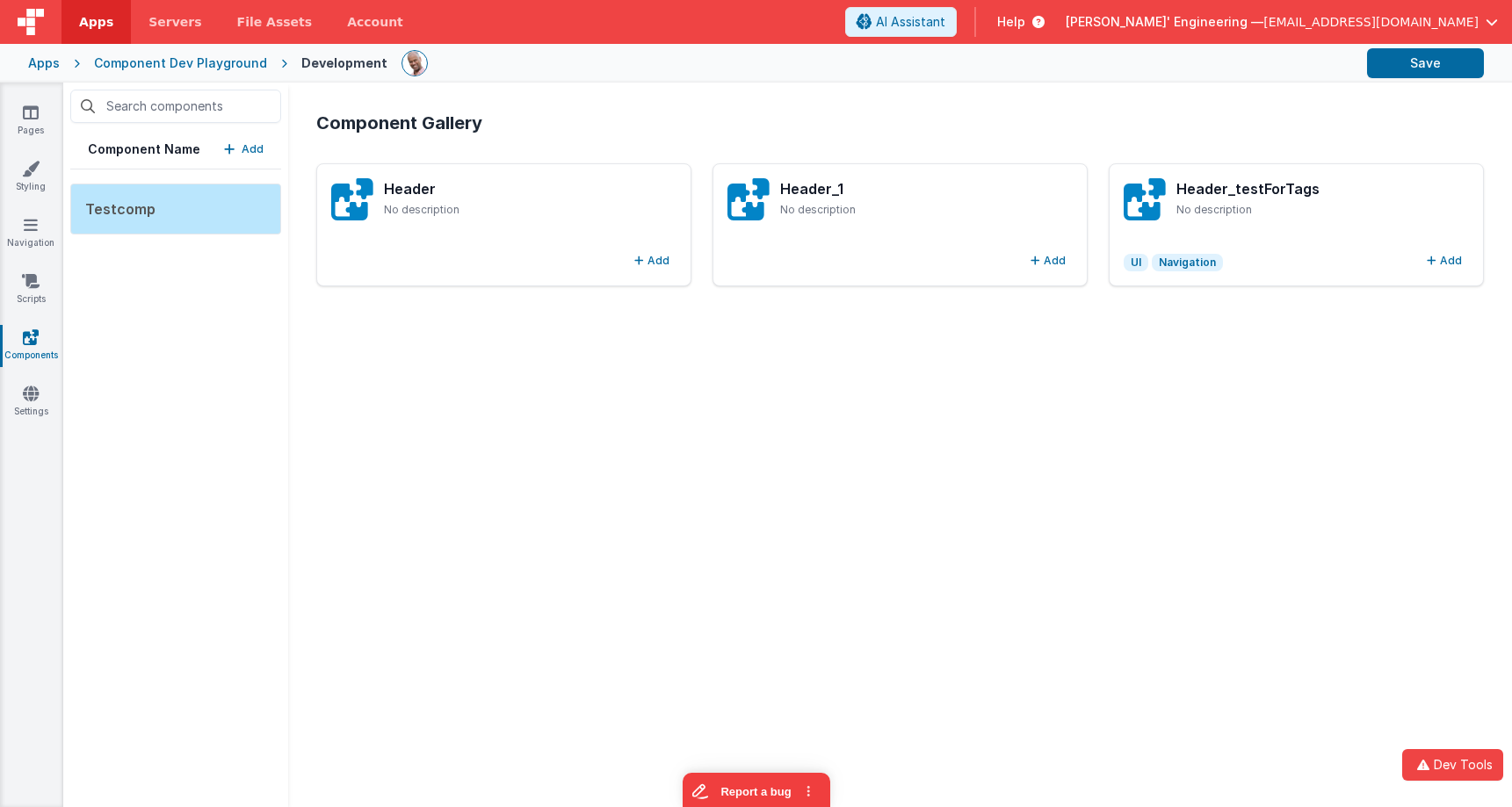
click at [1201, 445] on div "Component Gallery Header No description Add Header_1 No description Add Header_…" at bounding box center [900, 444] width 1196 height 696
click at [20, 104] on link "Pages" at bounding box center [30, 121] width 63 height 35
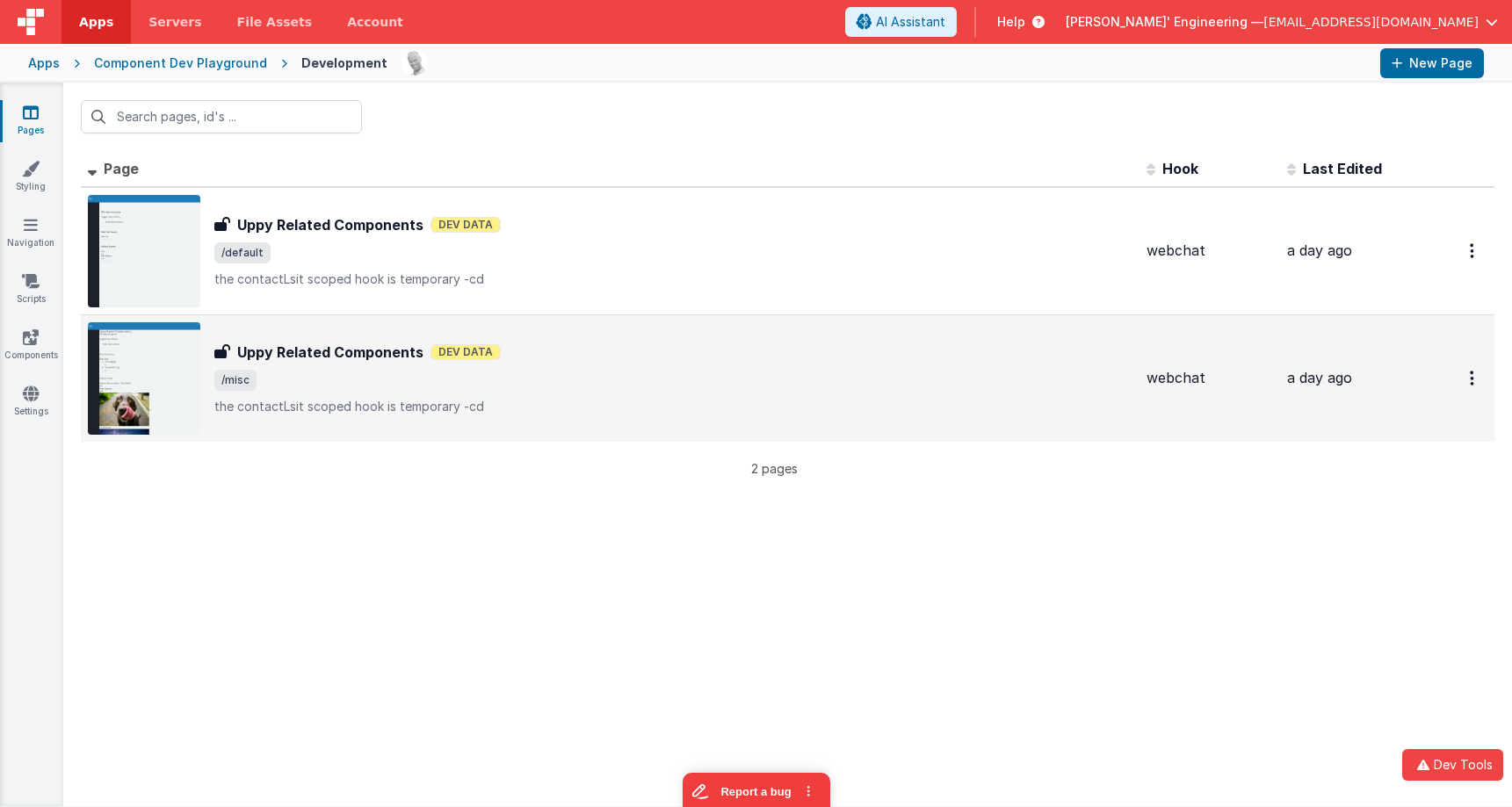
click at [337, 373] on span "/misc" at bounding box center [673, 381] width 918 height 21
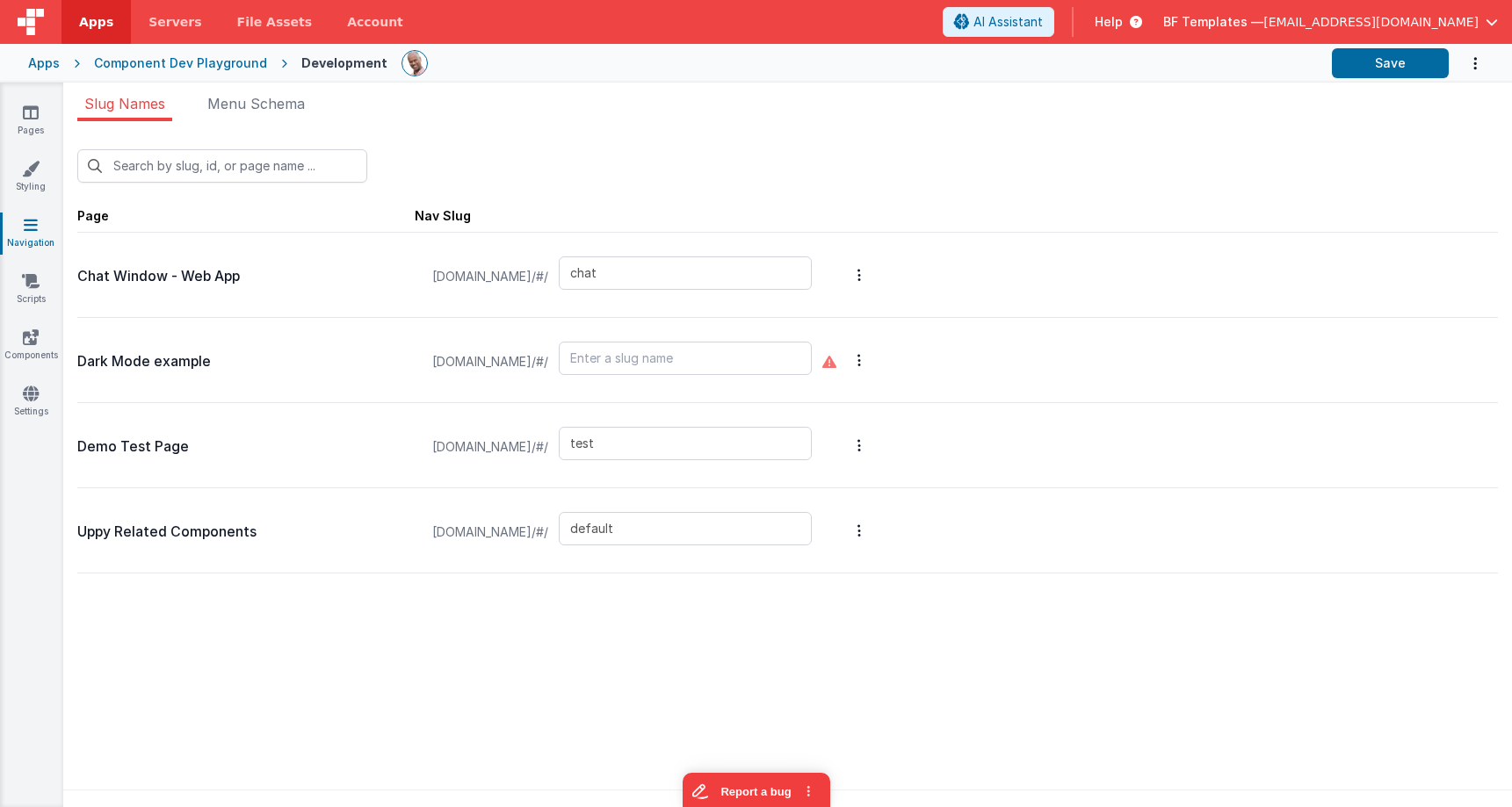
scroll to position [4, 0]
click at [141, 65] on div "Component Dev Playground" at bounding box center [181, 63] width 173 height 18
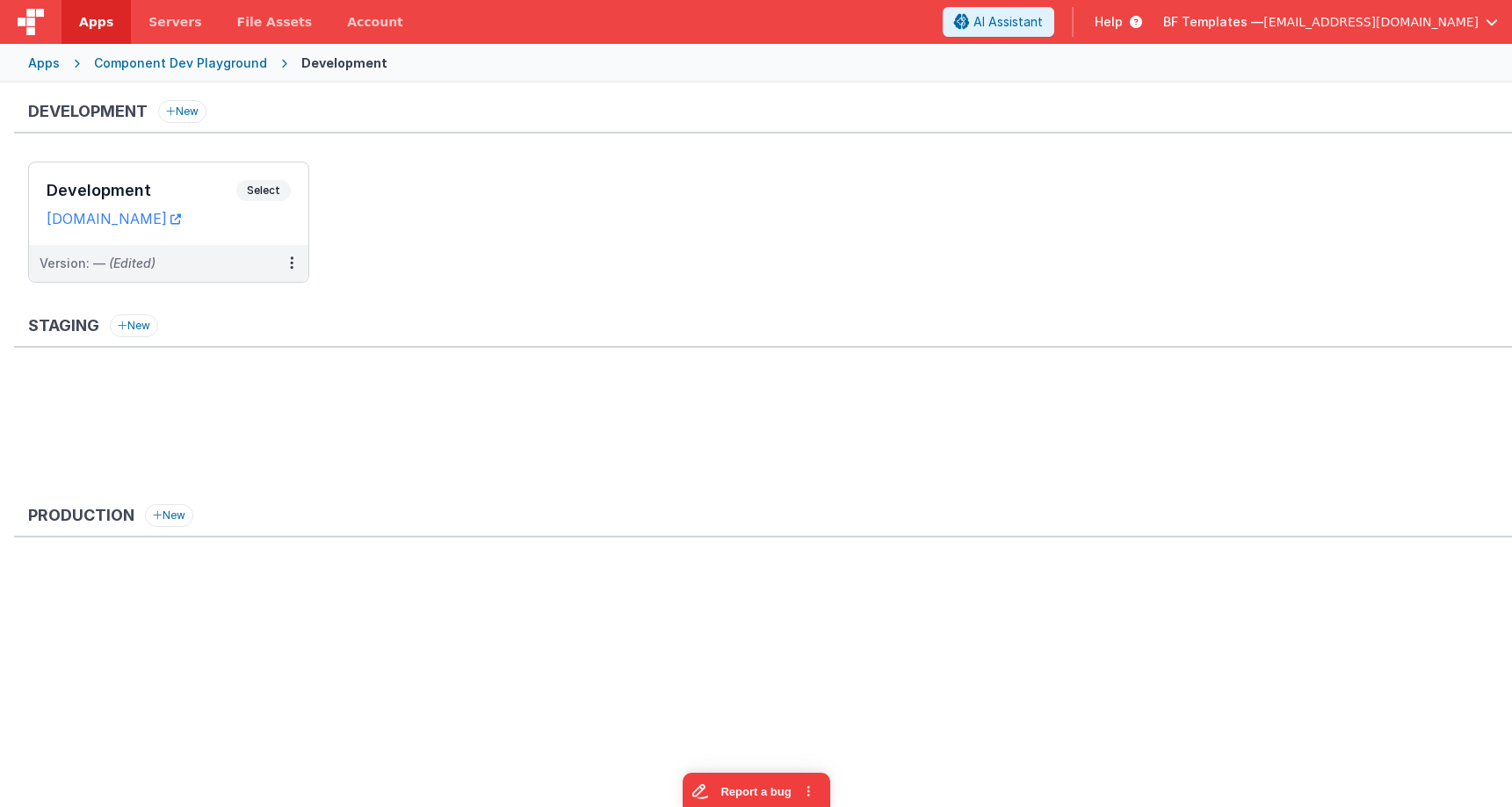
click at [48, 65] on div "Apps" at bounding box center [44, 63] width 31 height 18
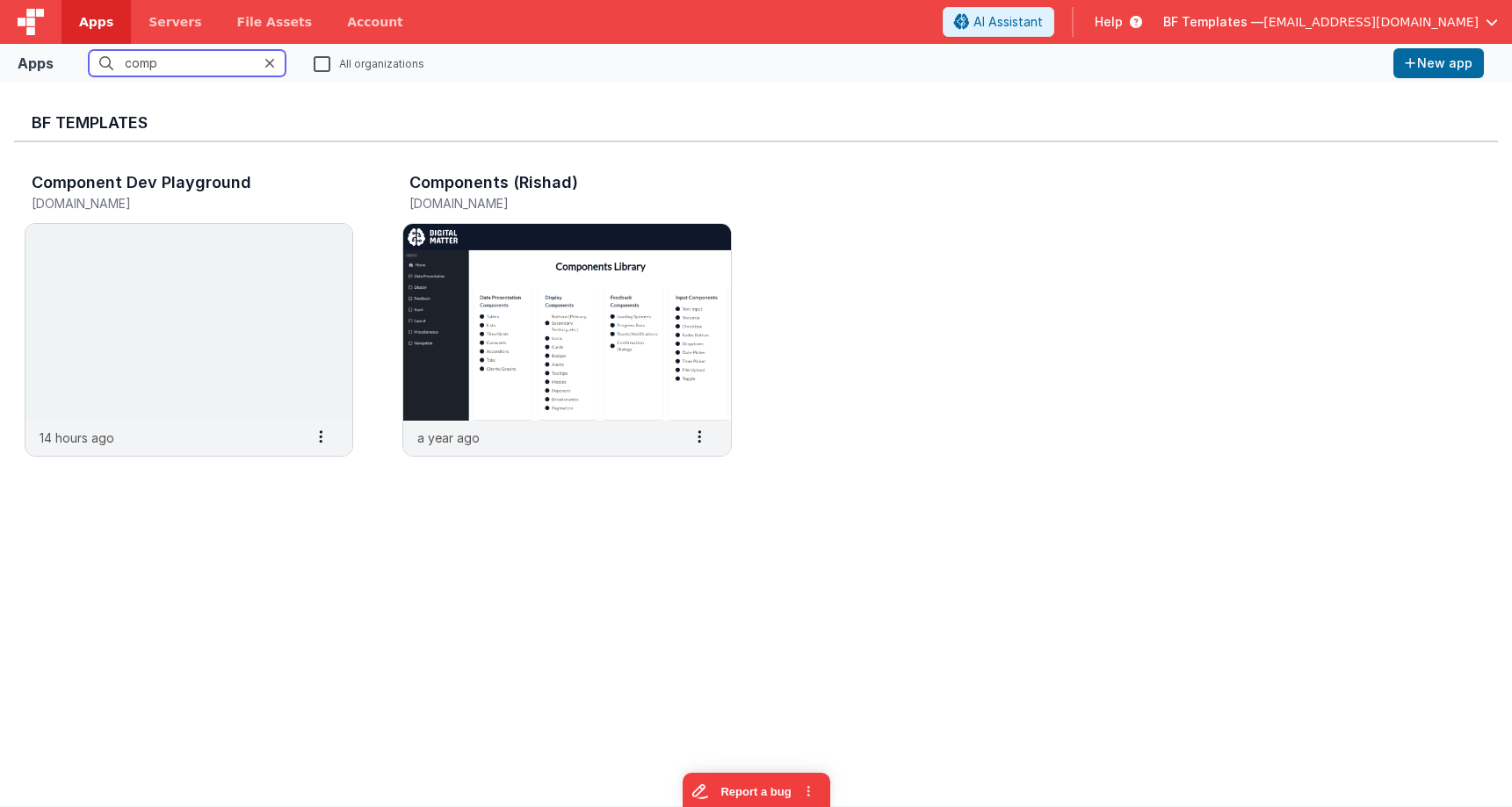
drag, startPoint x: 185, startPoint y: 70, endPoint x: 54, endPoint y: 62, distance: 131.2
click at [54, 62] on div "Apps comp All organizations New app" at bounding box center [756, 63] width 1512 height 39
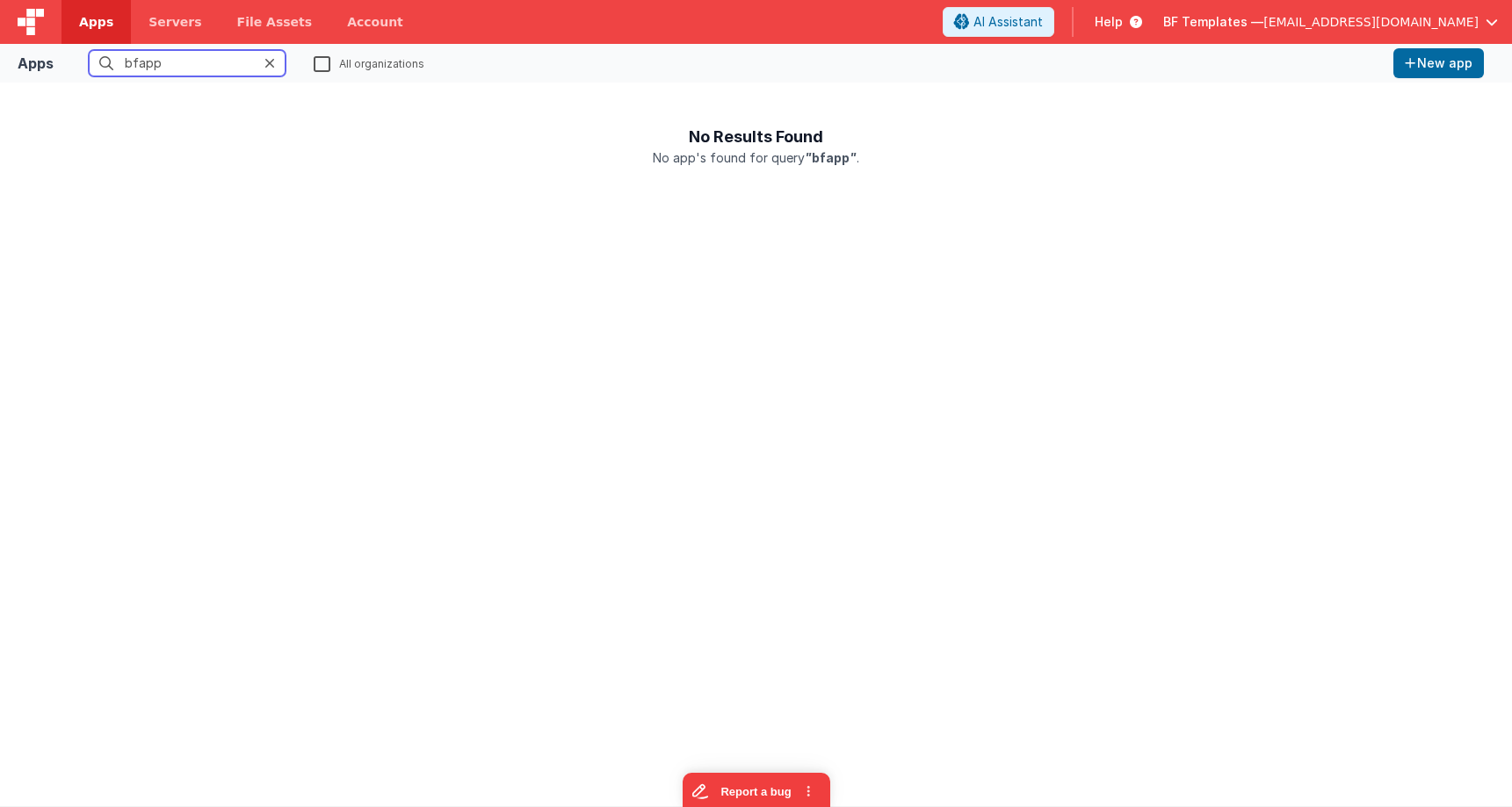
type input "bfapp"
click at [318, 65] on label "All organizations" at bounding box center [369, 62] width 111 height 17
click at [0, 0] on input "All organizations" at bounding box center [0, 0] width 0 height 0
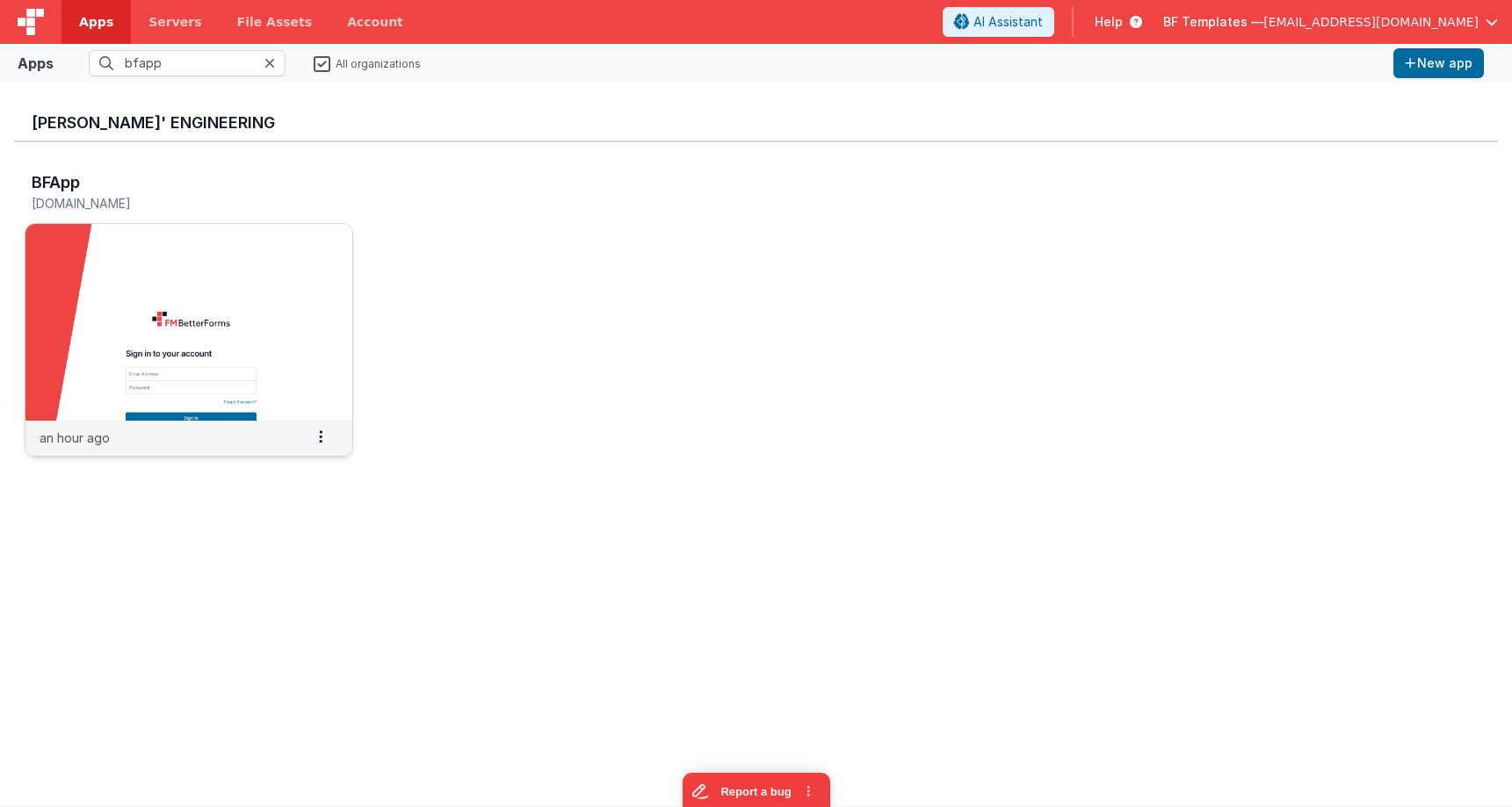
click at [237, 244] on img at bounding box center [189, 322] width 327 height 197
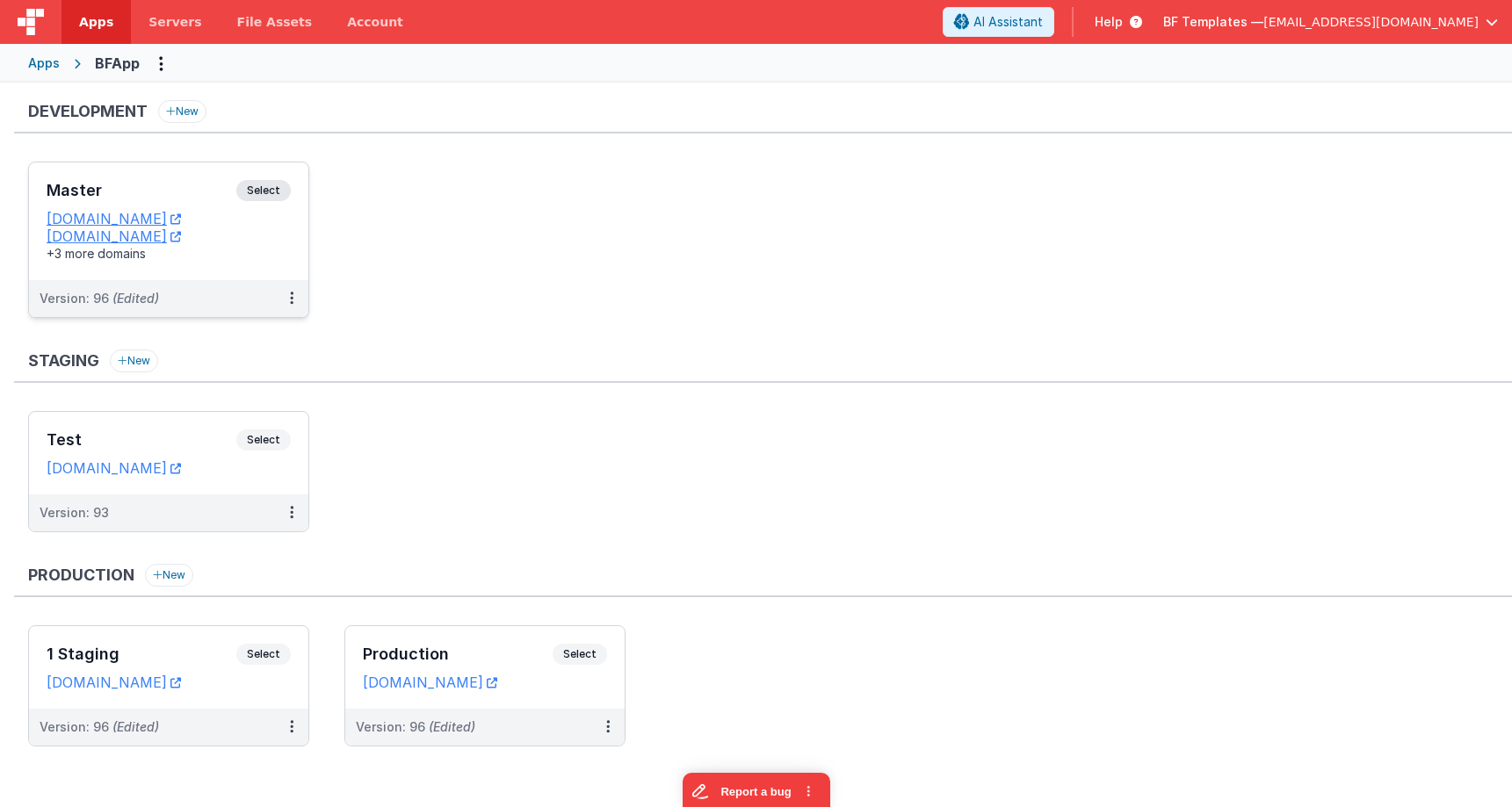
click at [262, 183] on span "Select" at bounding box center [264, 191] width 55 height 21
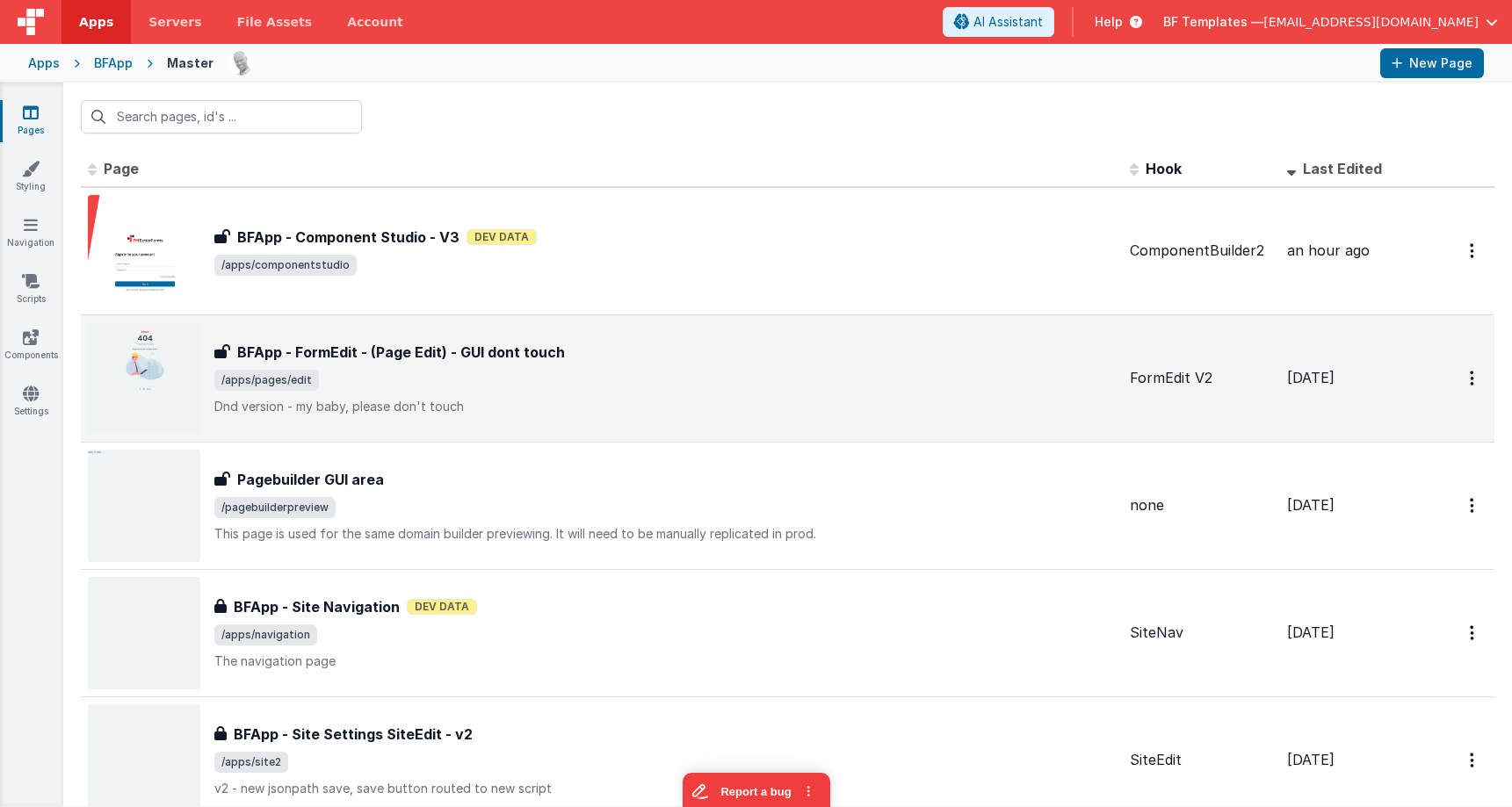
click at [535, 348] on h3 "BFApp - FormEdit - (Page Edit) - GUI dont touch" at bounding box center [401, 352] width 328 height 21
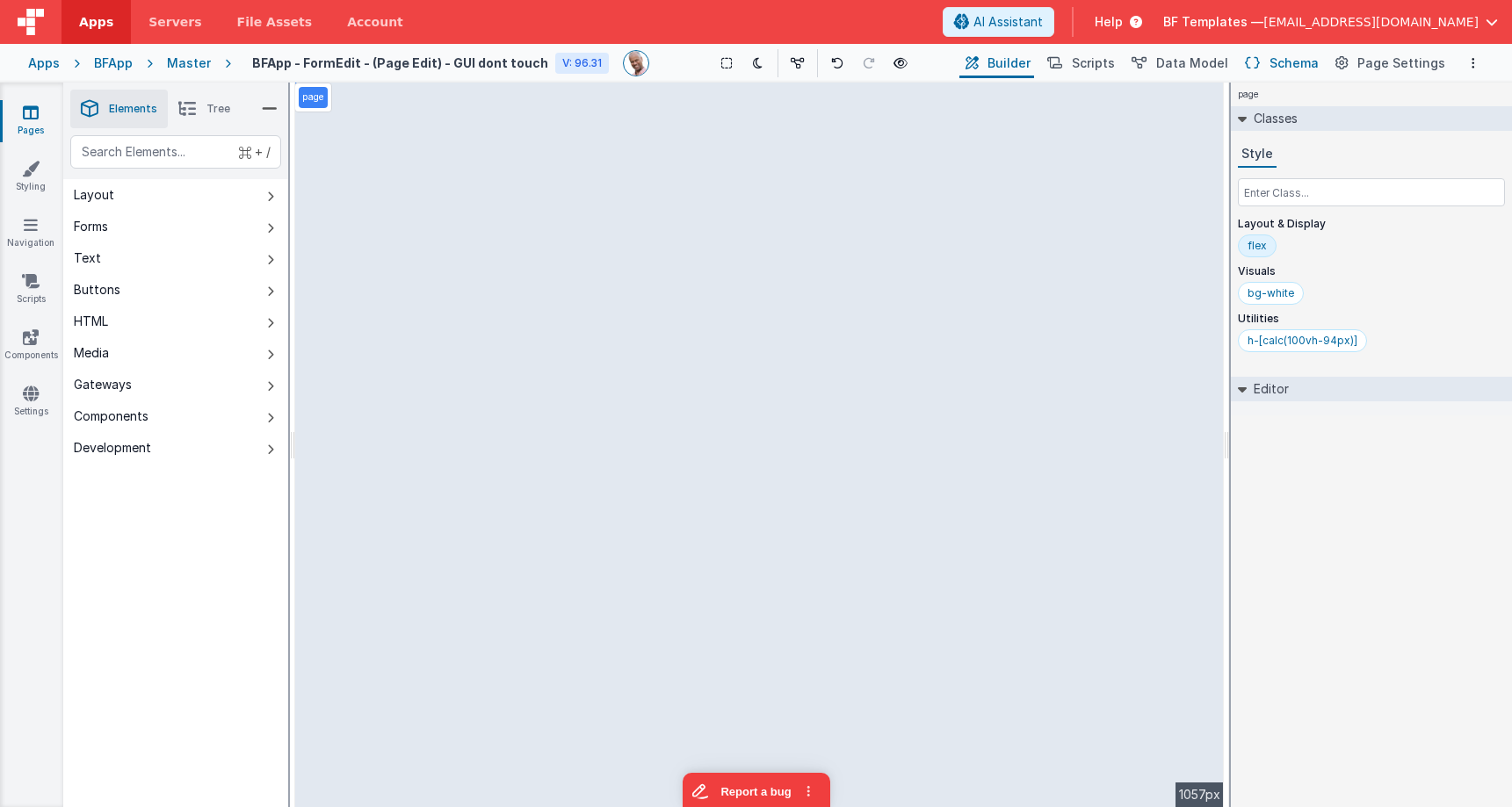
click at [1316, 61] on span "Schema" at bounding box center [1294, 63] width 50 height 18
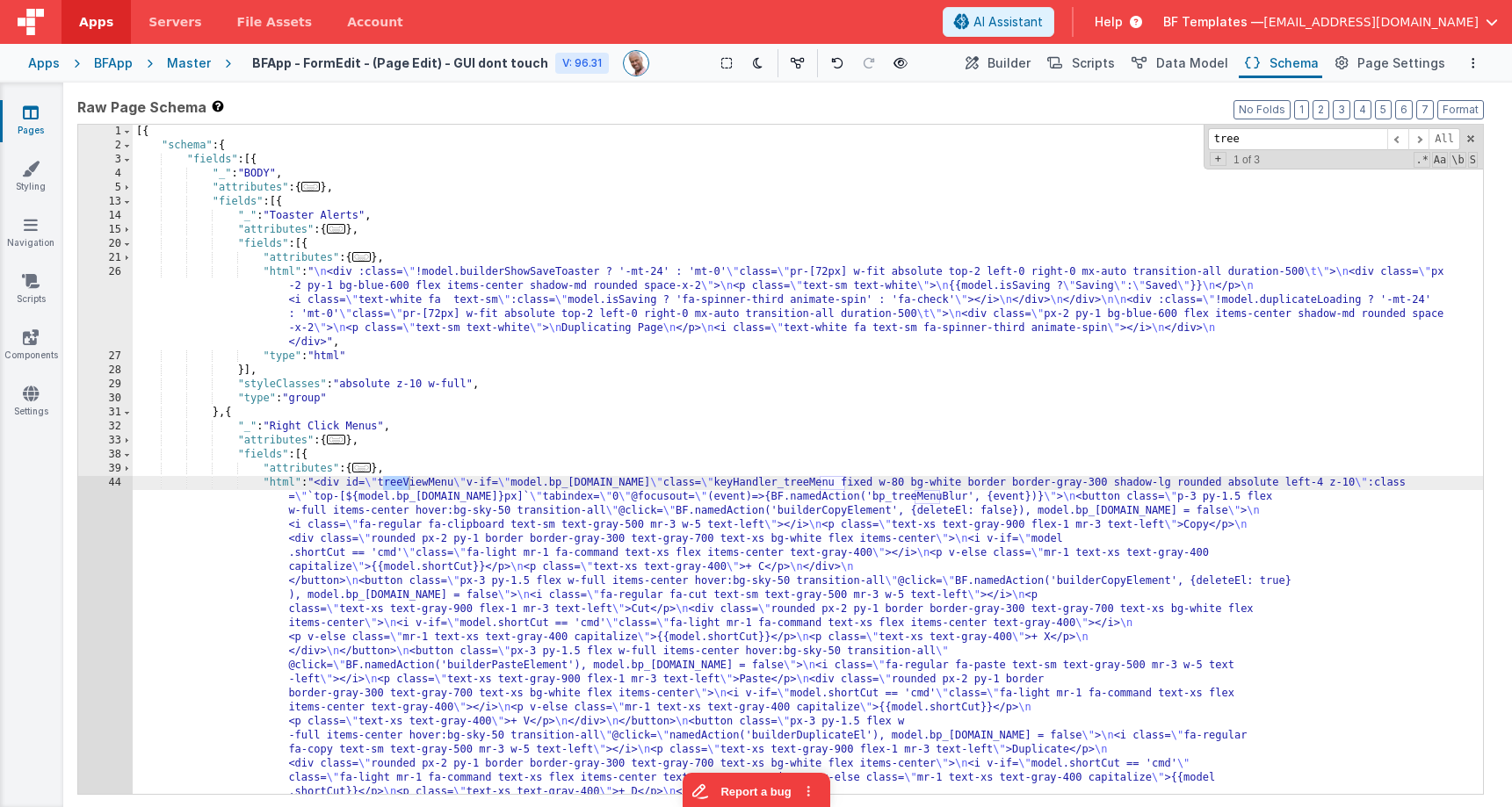
scroll to position [4, 0]
type input "tree"
click at [127, 454] on span at bounding box center [127, 451] width 10 height 14
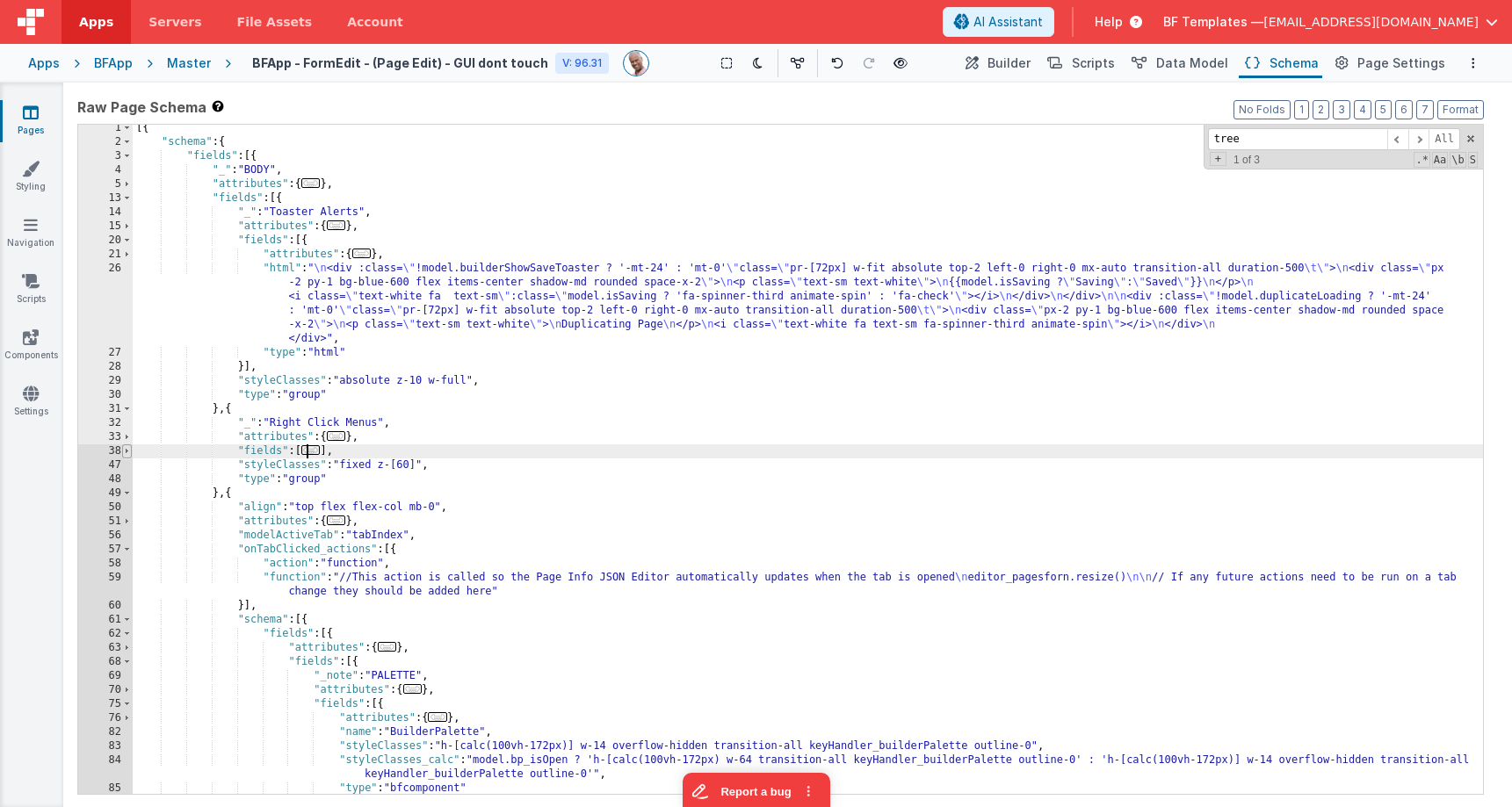
click at [127, 454] on span at bounding box center [127, 451] width 10 height 14
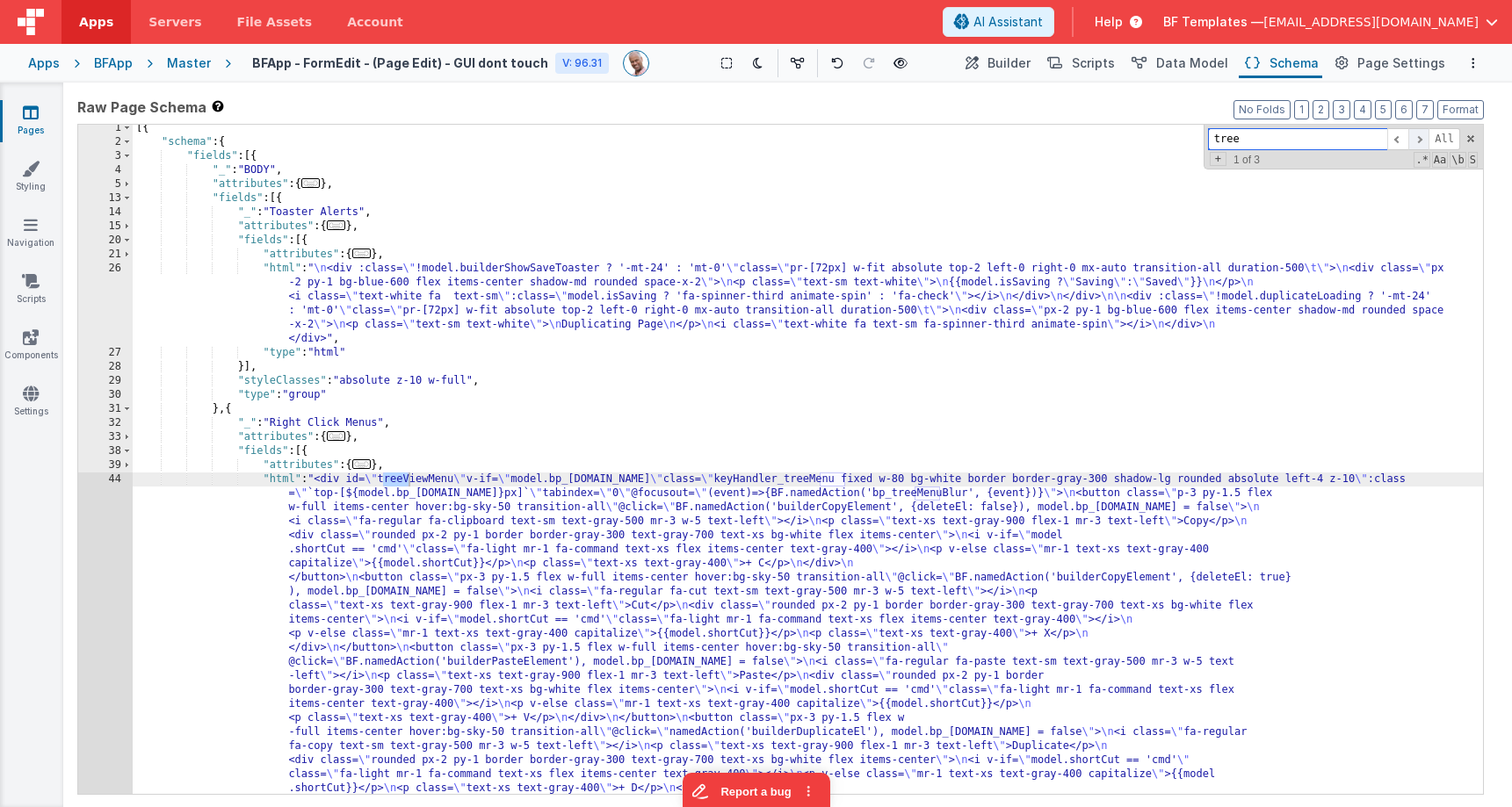
click at [1412, 143] on span at bounding box center [1419, 139] width 21 height 22
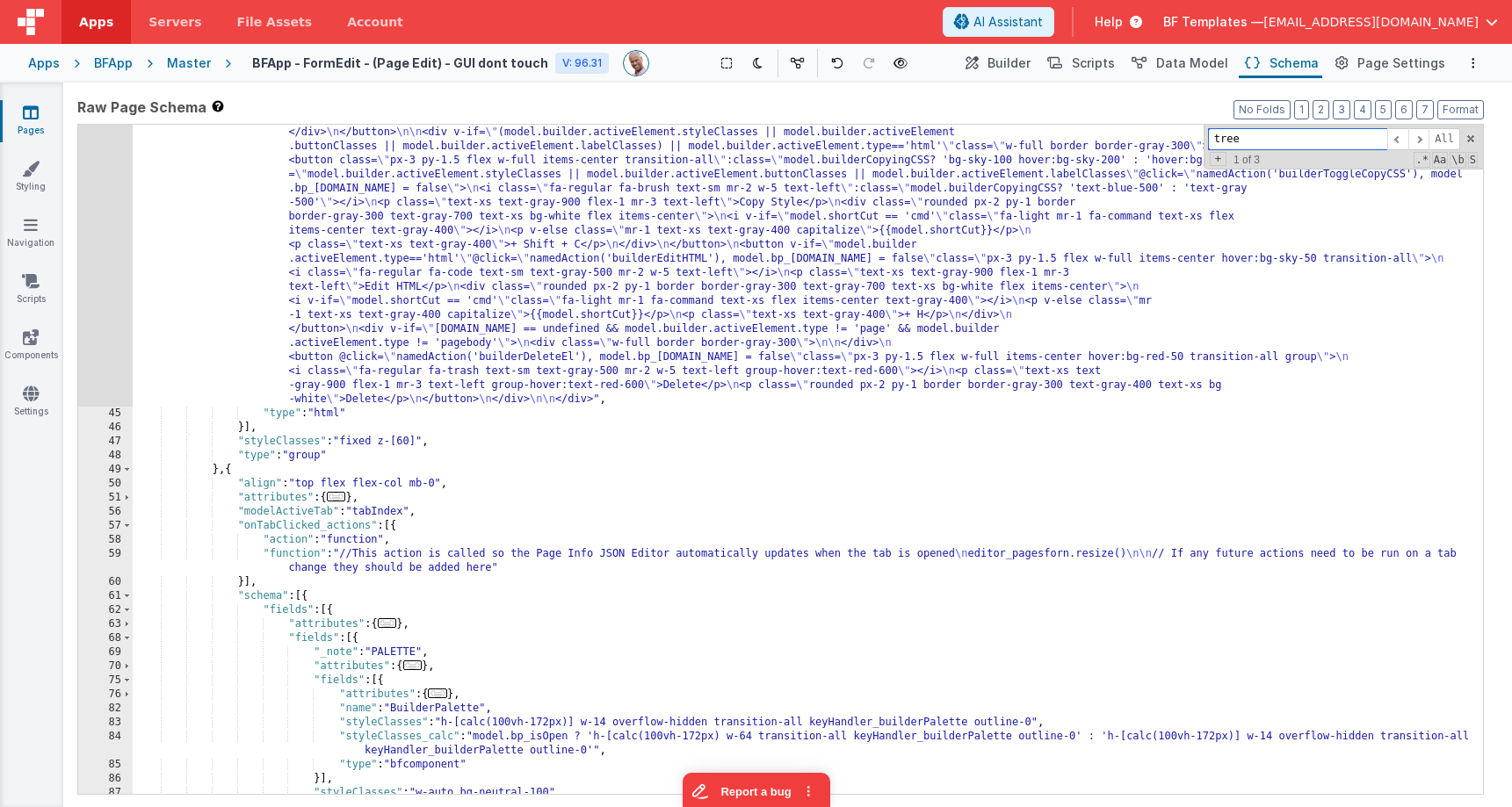
scroll to position [944, 0]
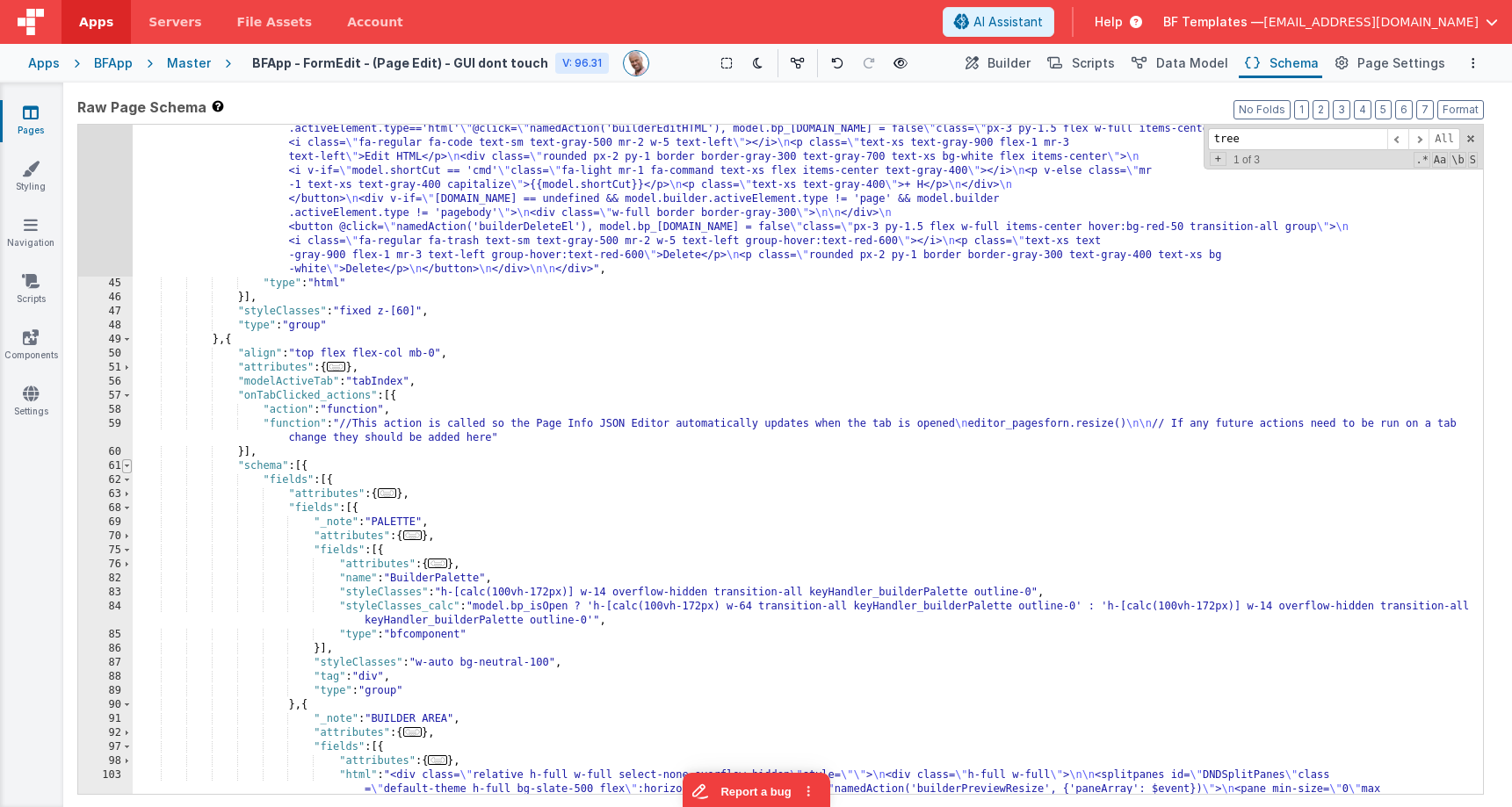
click at [126, 467] on span at bounding box center [127, 466] width 10 height 14
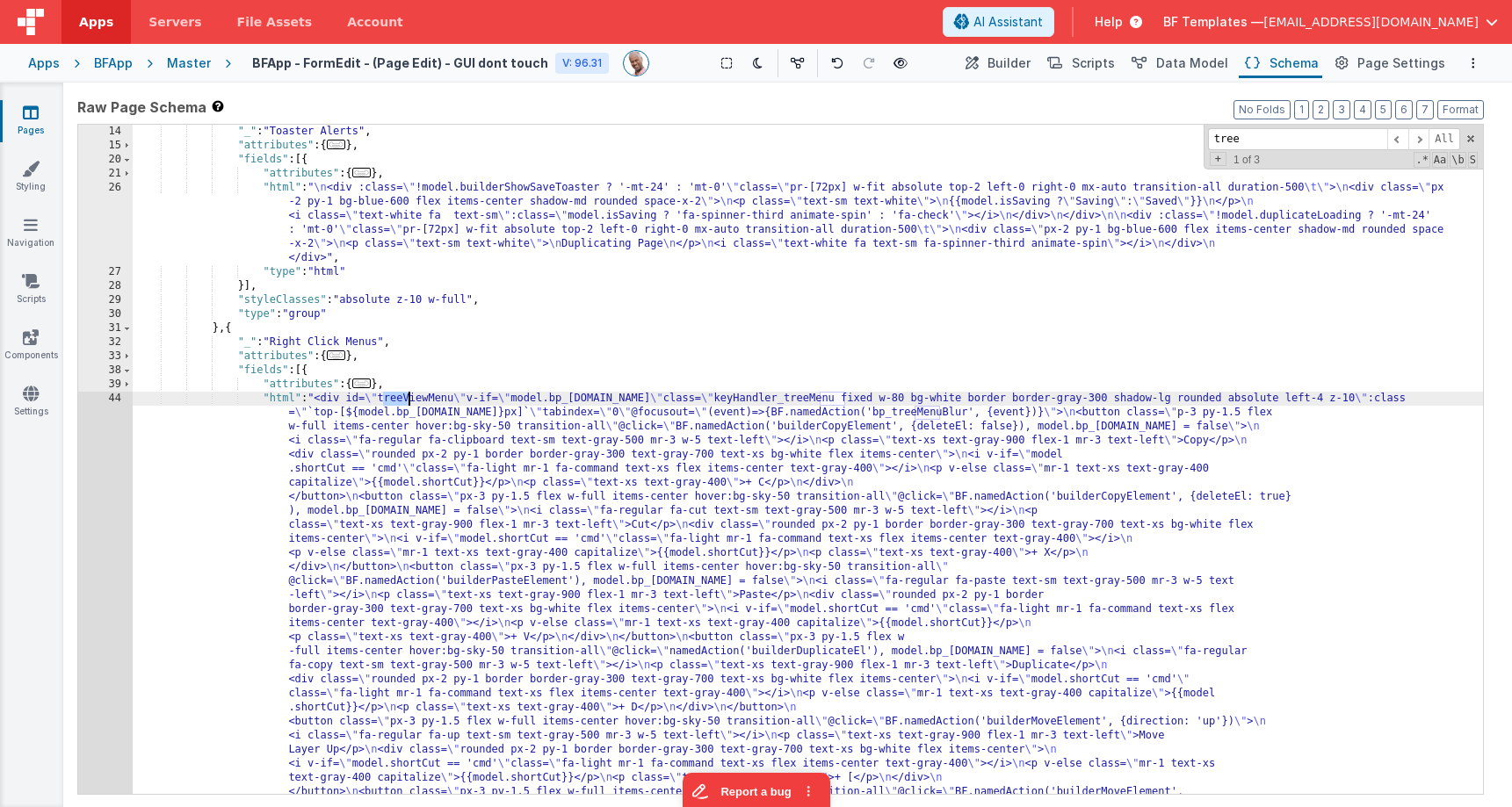
scroll to position [85, 0]
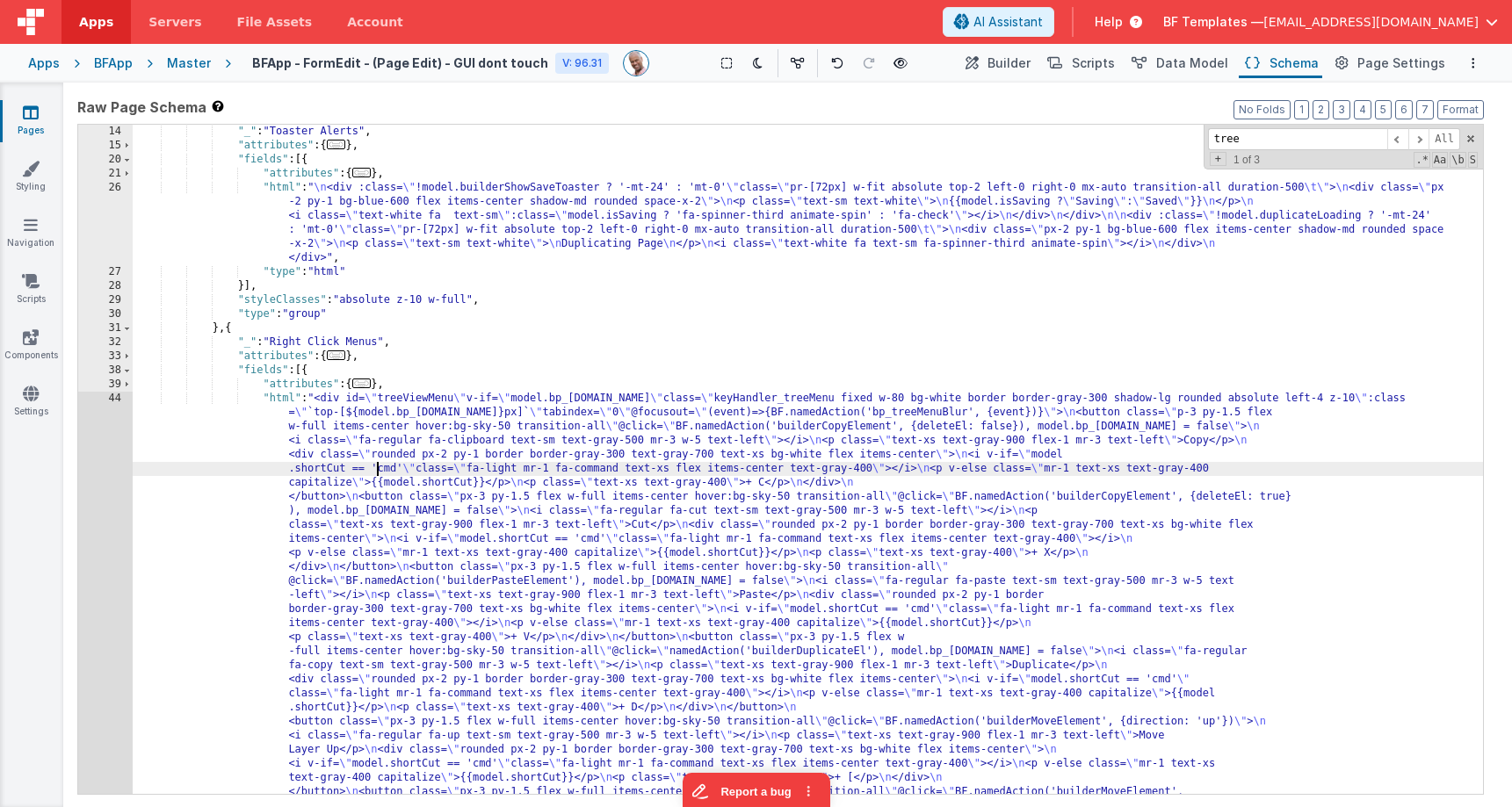
drag, startPoint x: 380, startPoint y: 473, endPoint x: 353, endPoint y: 471, distance: 27.1
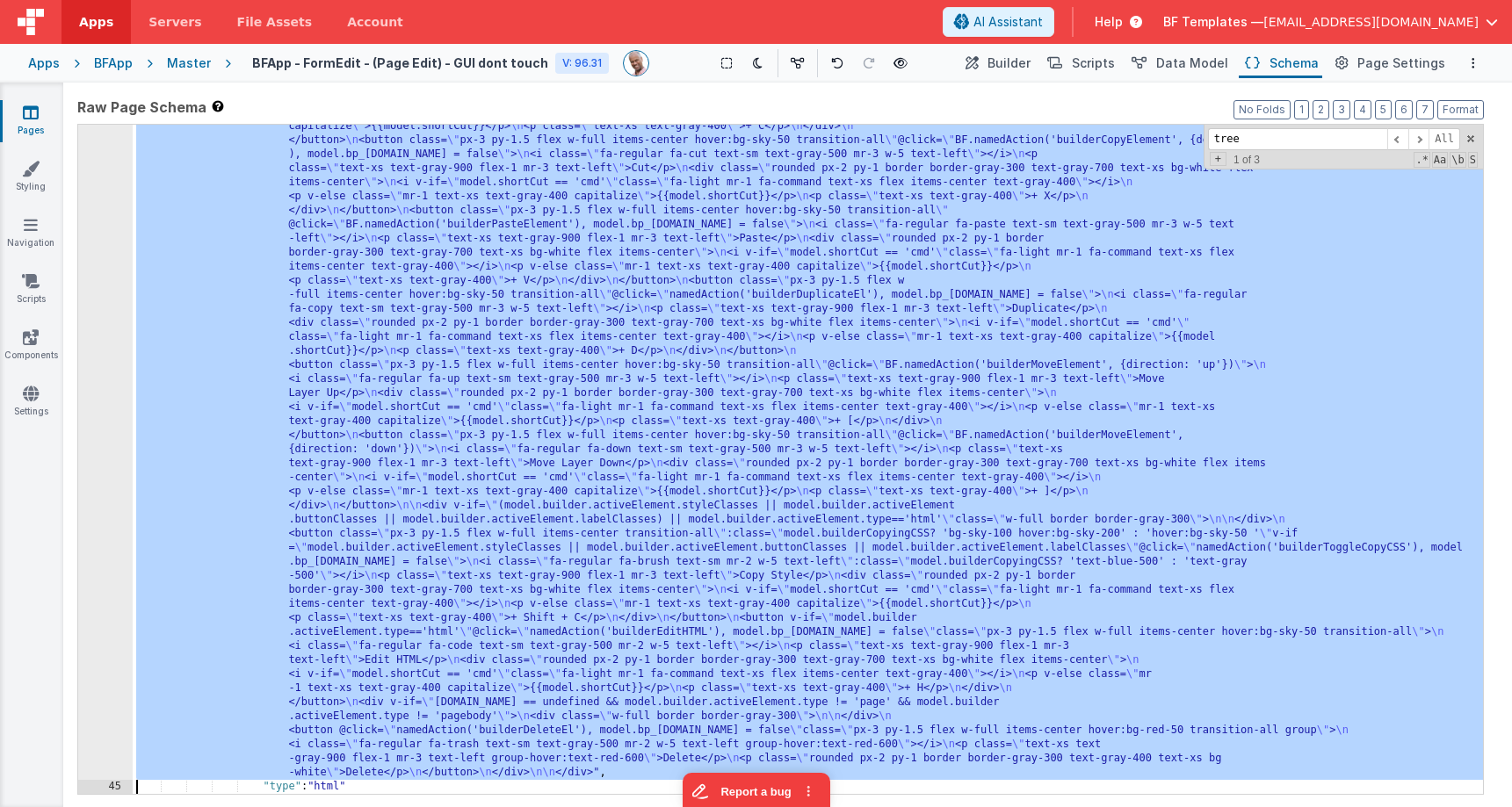
scroll to position [441, 0]
click at [87, 445] on div "44" at bounding box center [105, 407] width 55 height 745
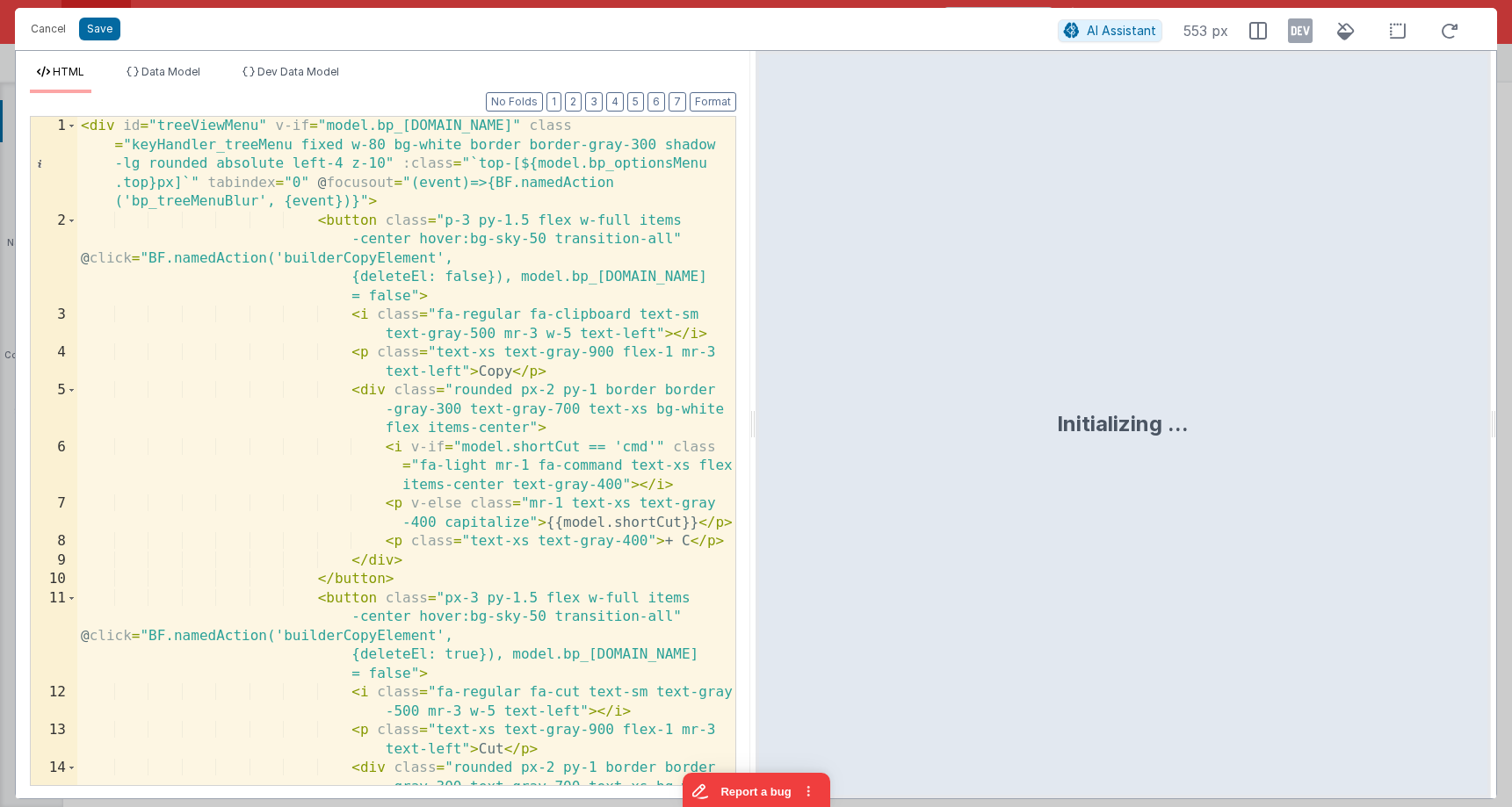
scroll to position [0, 0]
click at [620, 112] on div "Format 7 6 5 4 3 2 1 No Folds 1 2 3 4 5 6 7 8 9 10 11 12 13 14 < div id = "tree…" at bounding box center [383, 439] width 706 height 691
click at [618, 103] on button "4" at bounding box center [614, 102] width 18 height 19
click at [597, 102] on button "3" at bounding box center [594, 102] width 18 height 19
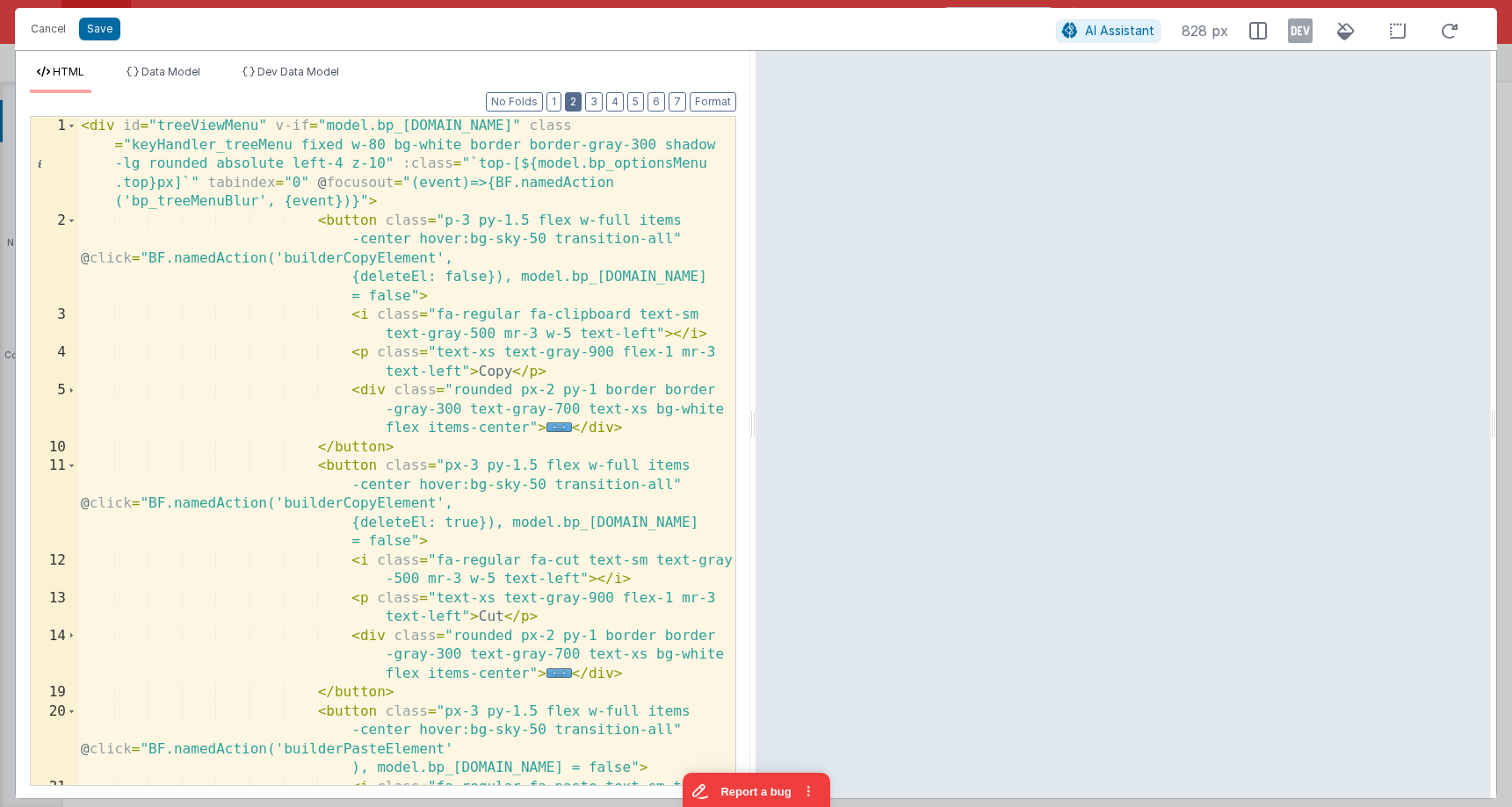
click at [577, 102] on button "2" at bounding box center [572, 102] width 17 height 19
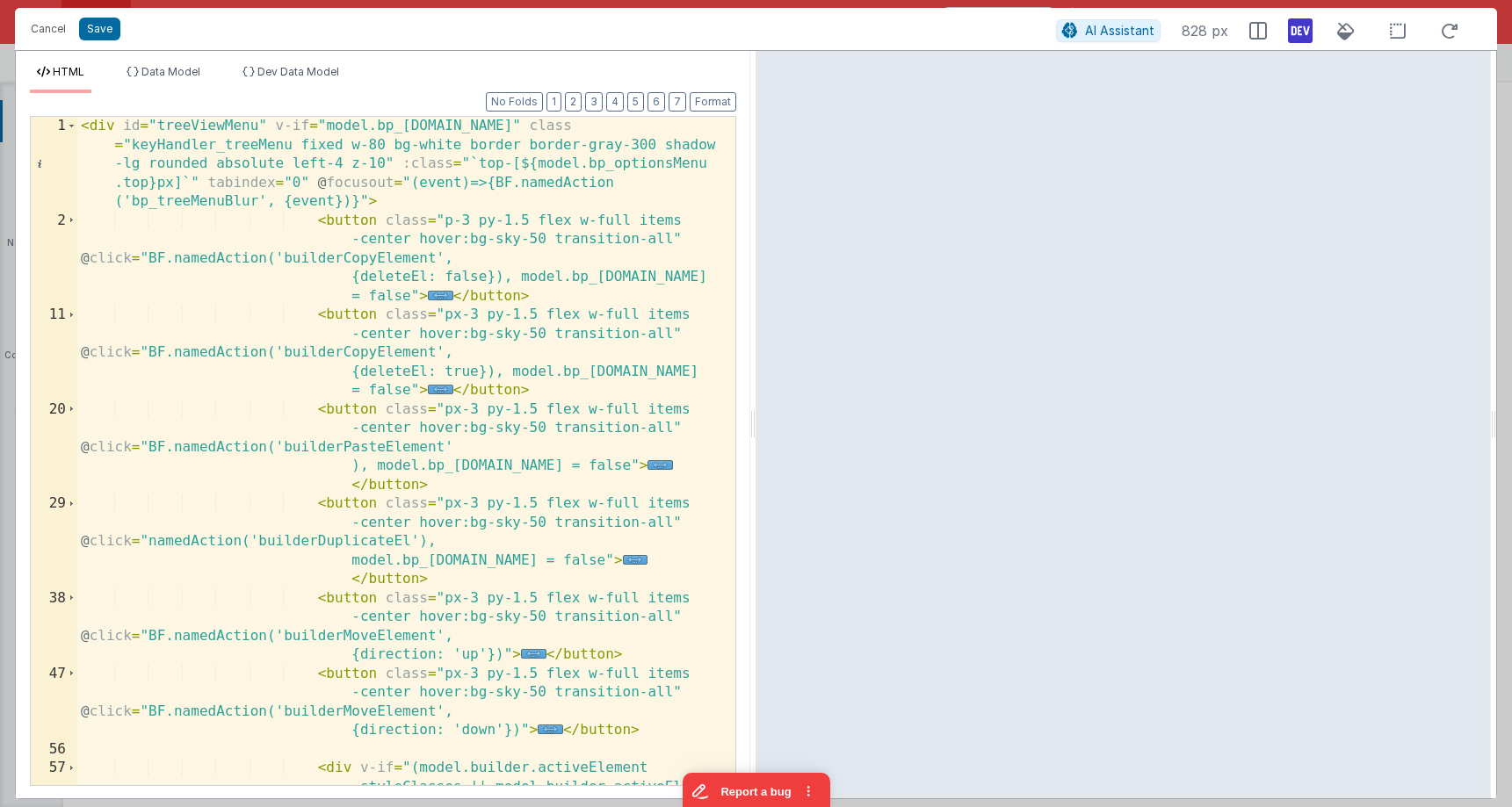
click at [1295, 27] on icon at bounding box center [1300, 30] width 24 height 28
click at [74, 128] on span at bounding box center [72, 127] width 10 height 19
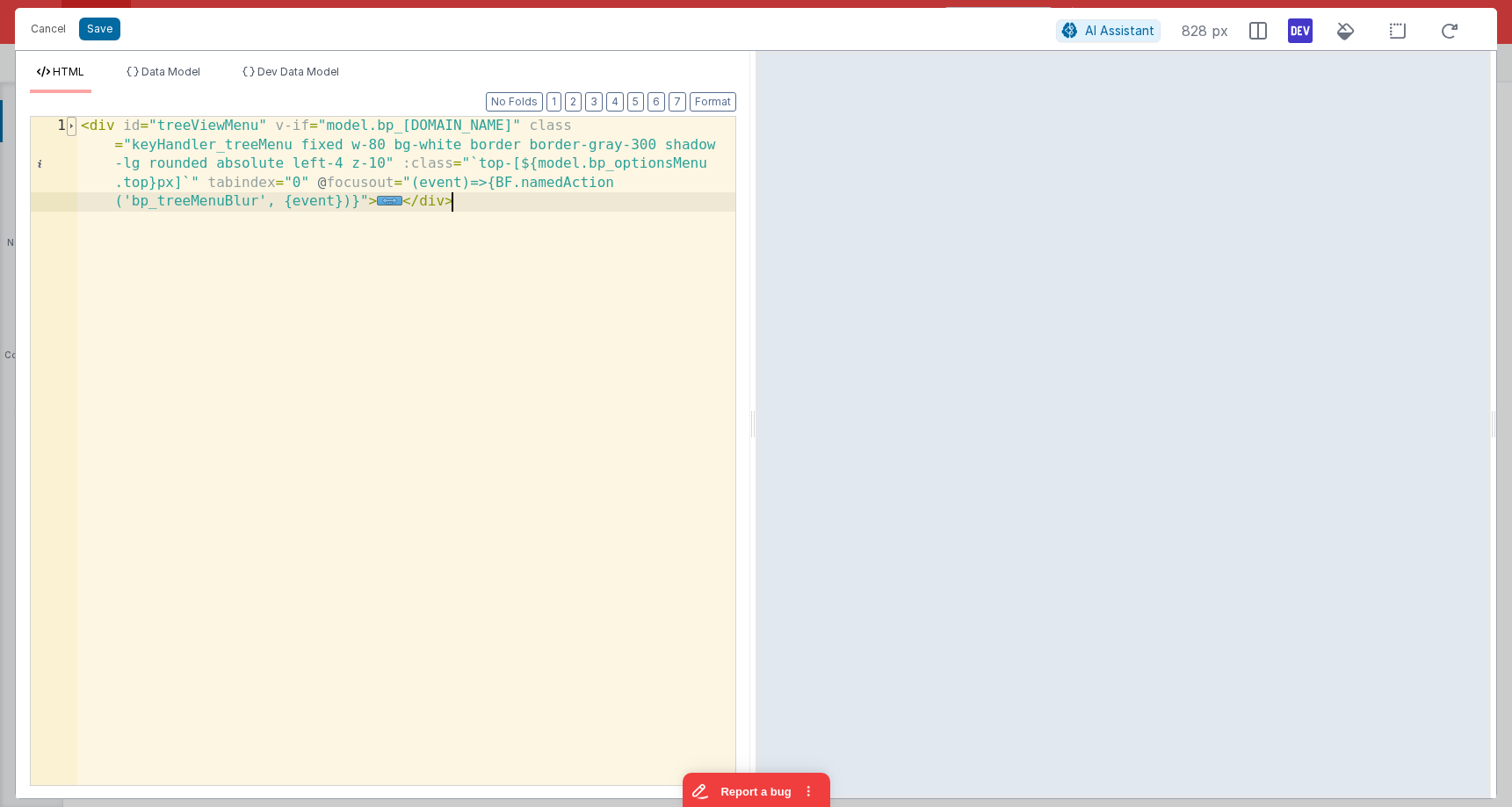
click at [74, 128] on span at bounding box center [72, 127] width 10 height 19
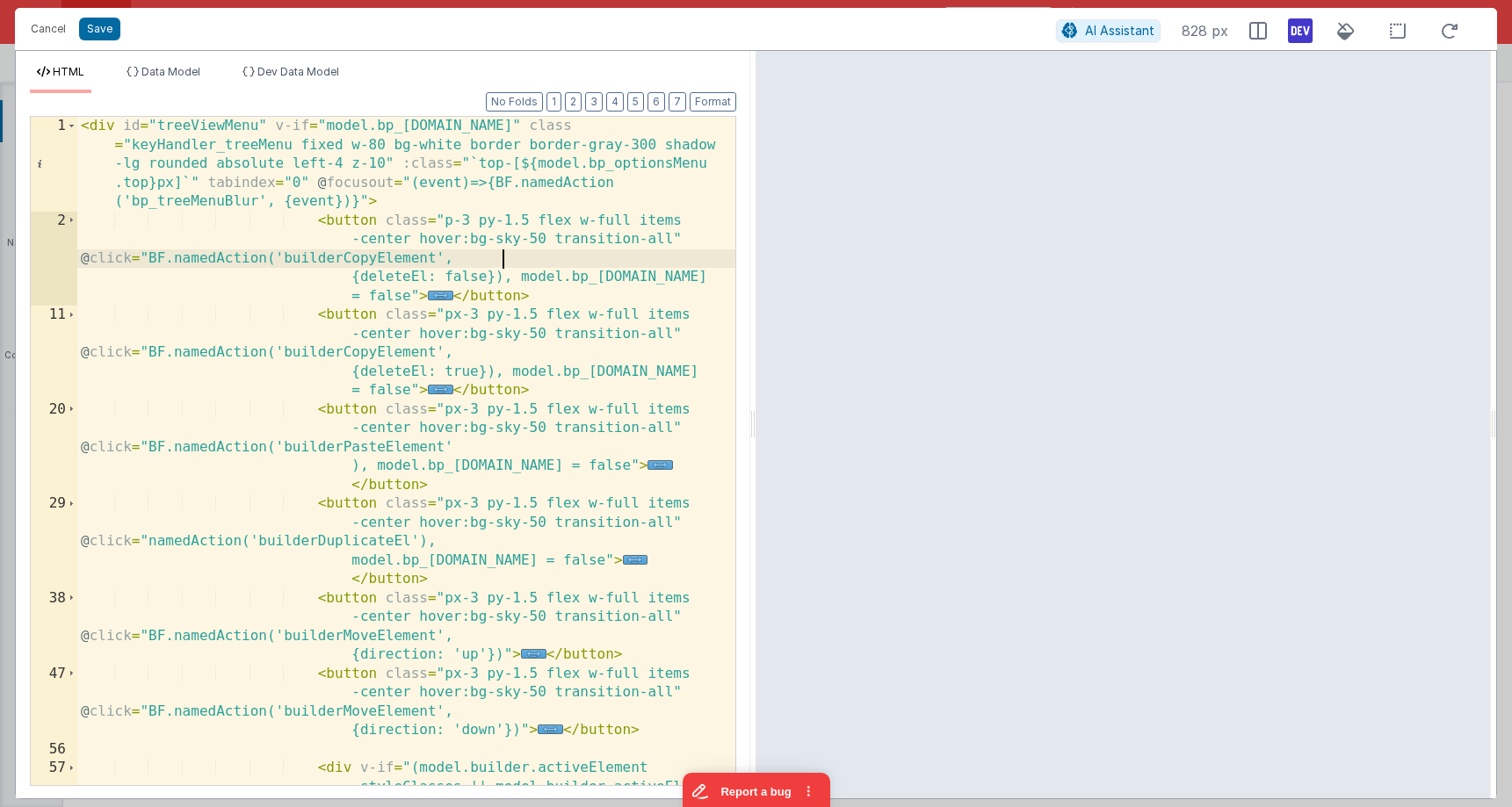
click at [503, 263] on div "< div id = "treeViewMenu" v-if = "model.bp_optionsMenu.open" class = "keyHandle…" at bounding box center [406, 555] width 658 height 876
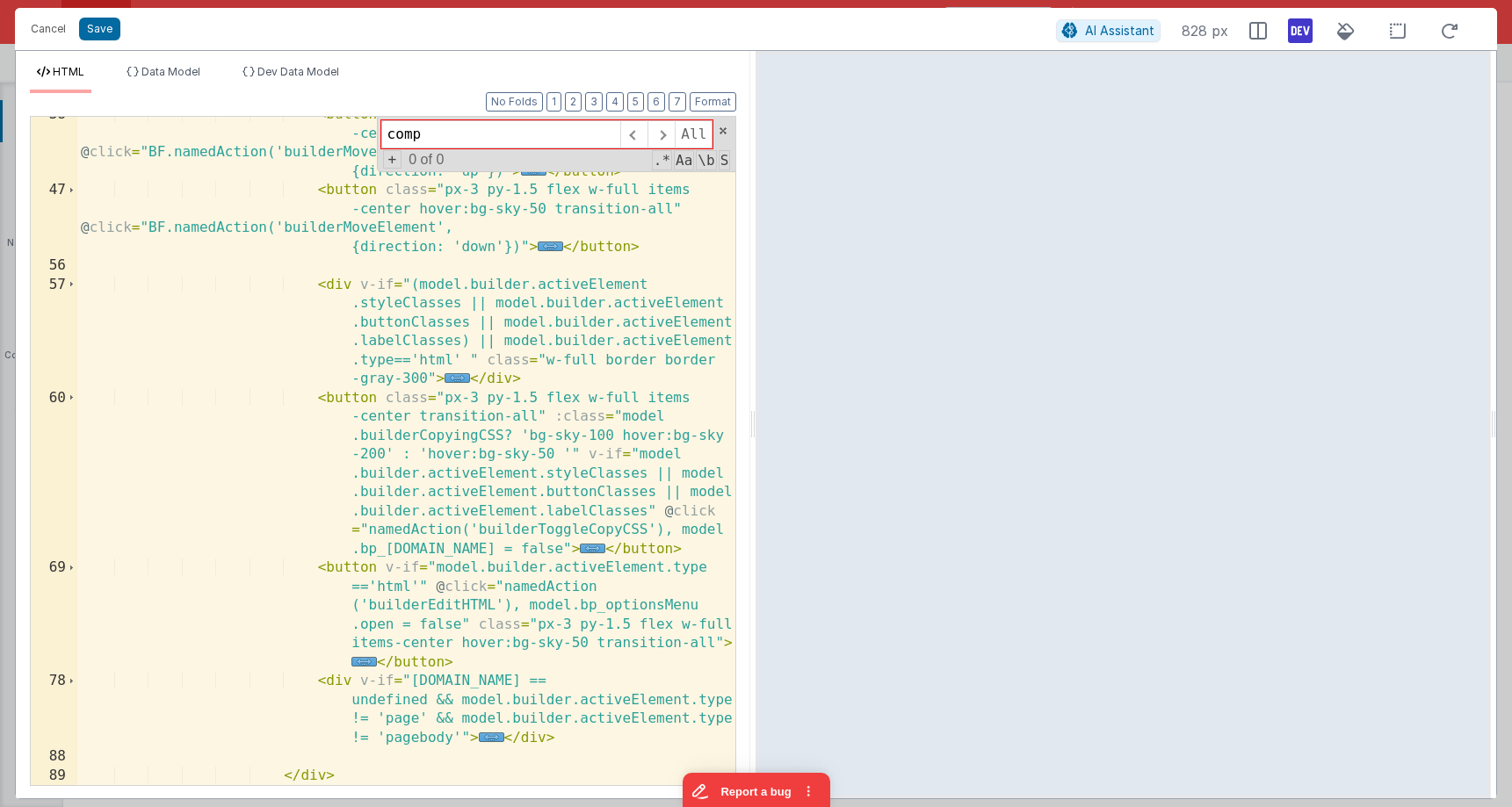
scroll to position [767, 0]
type input "comp"
click at [50, 36] on button "Cancel" at bounding box center [49, 28] width 53 height 24
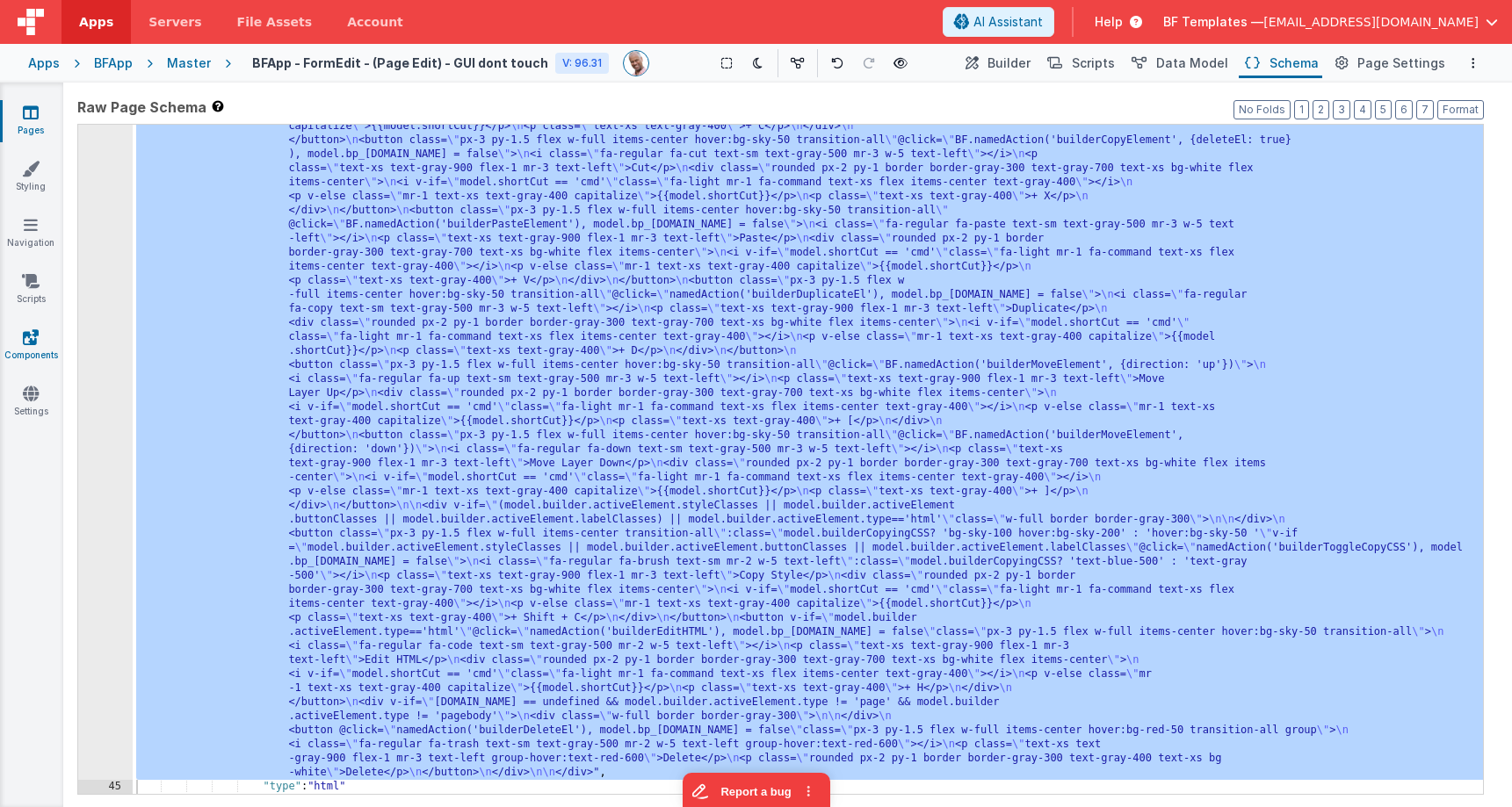
click at [30, 342] on icon at bounding box center [30, 337] width 16 height 18
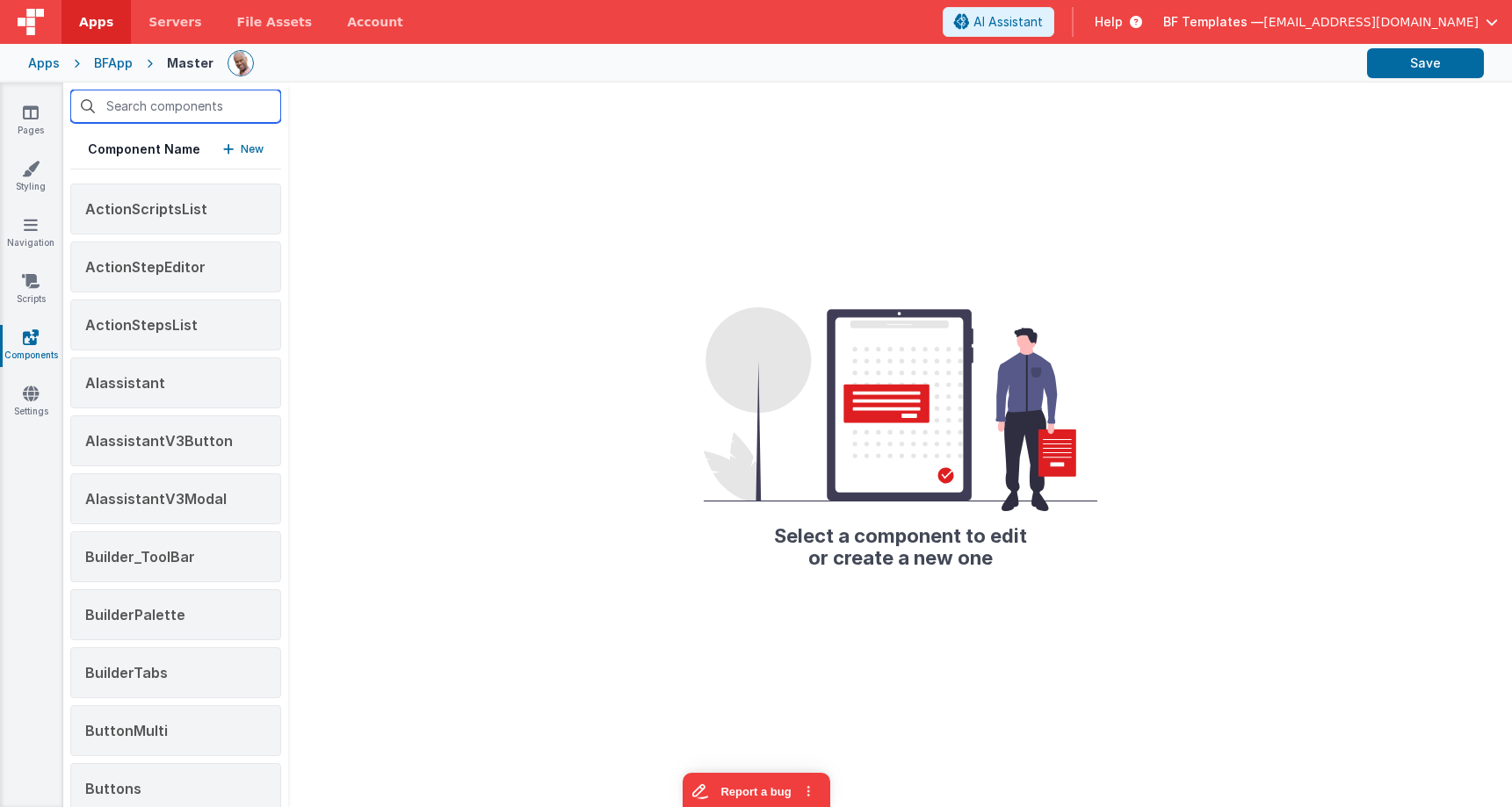
click at [197, 101] on input "text" at bounding box center [175, 106] width 211 height 33
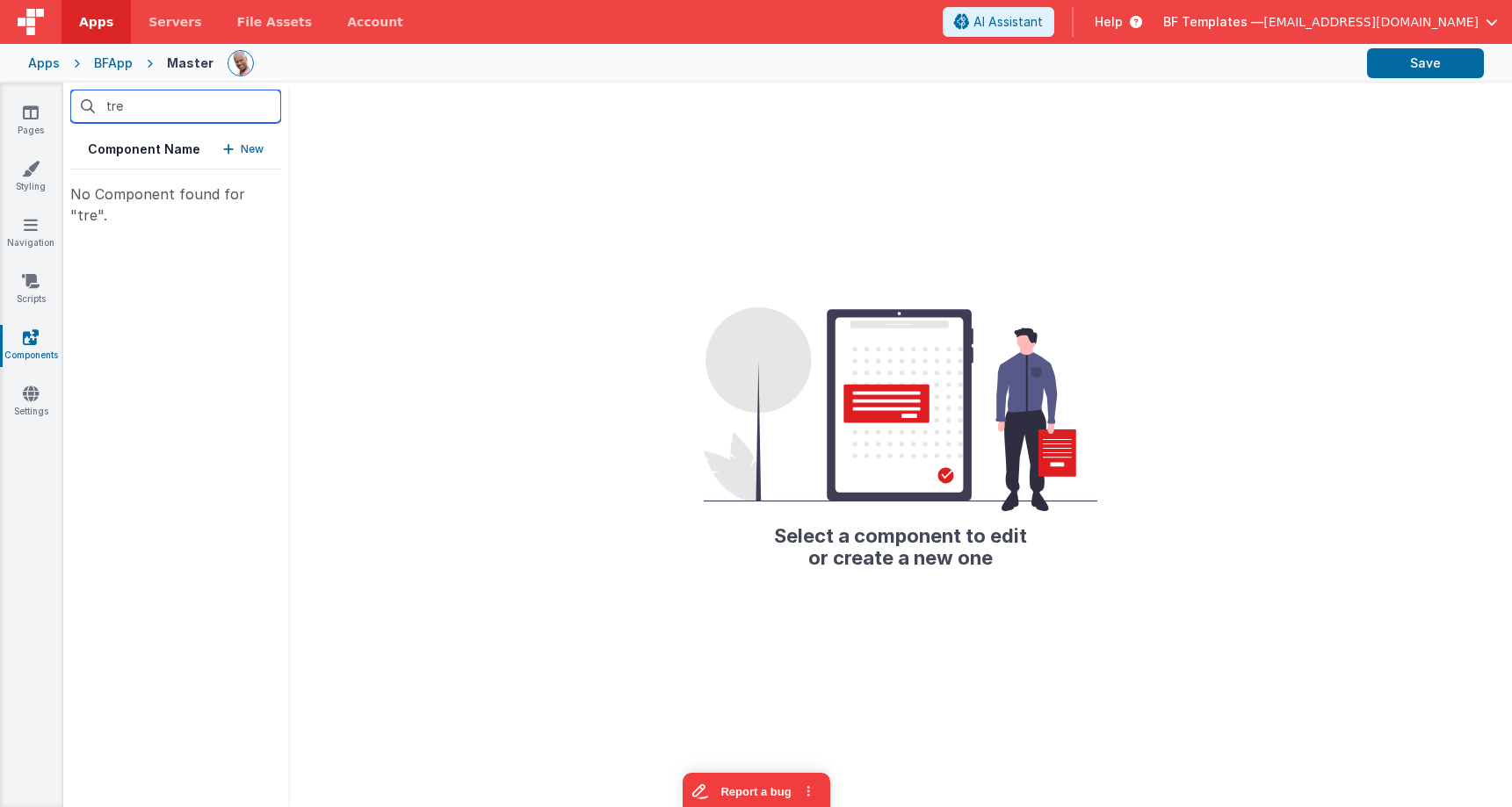
type input "tree"
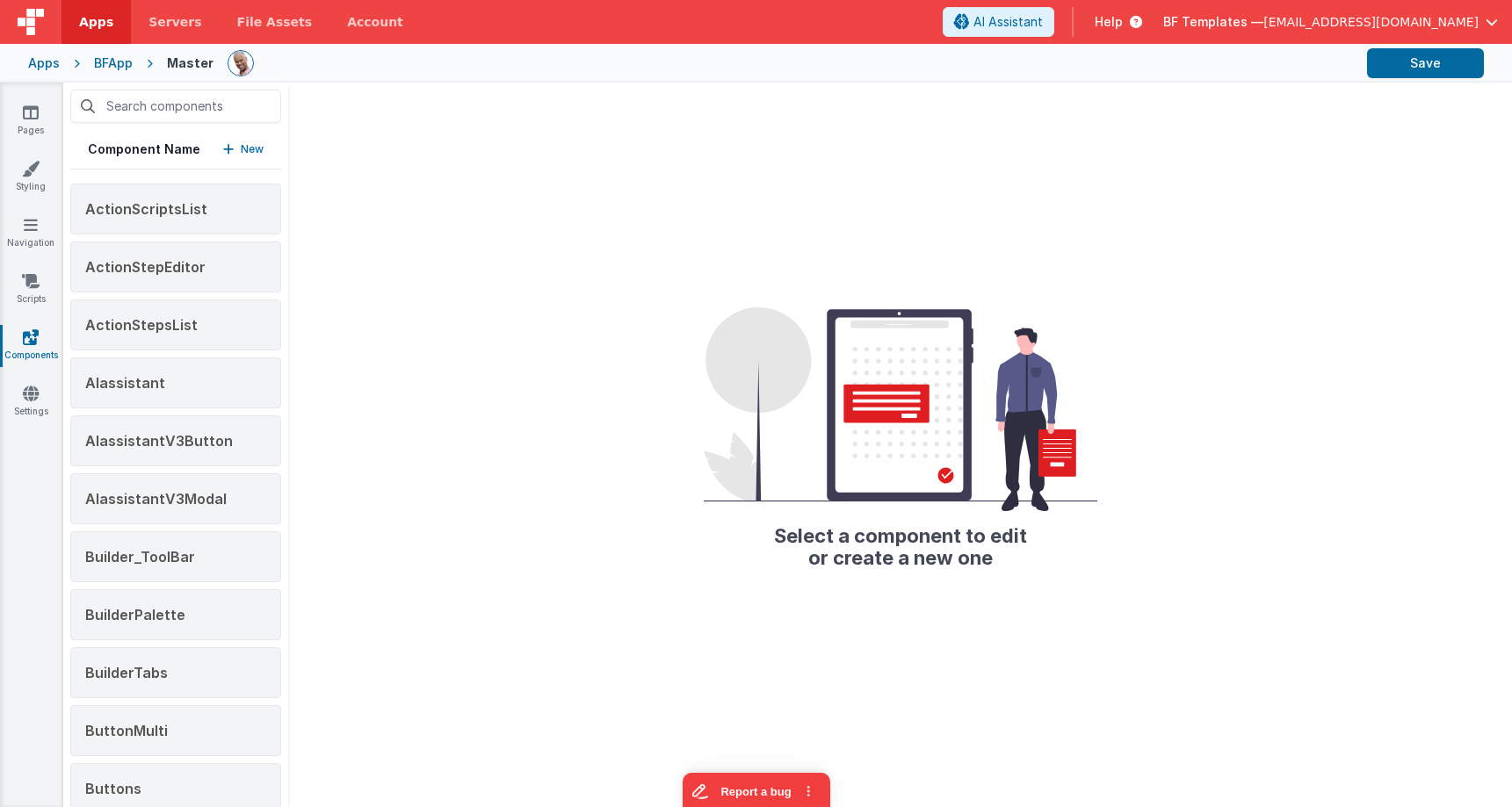
click at [364, 137] on div "Select a component to edit or create a new one" at bounding box center [900, 445] width 1224 height 724
click at [220, 111] on input "text" at bounding box center [175, 106] width 211 height 33
